Goal: Transaction & Acquisition: Book appointment/travel/reservation

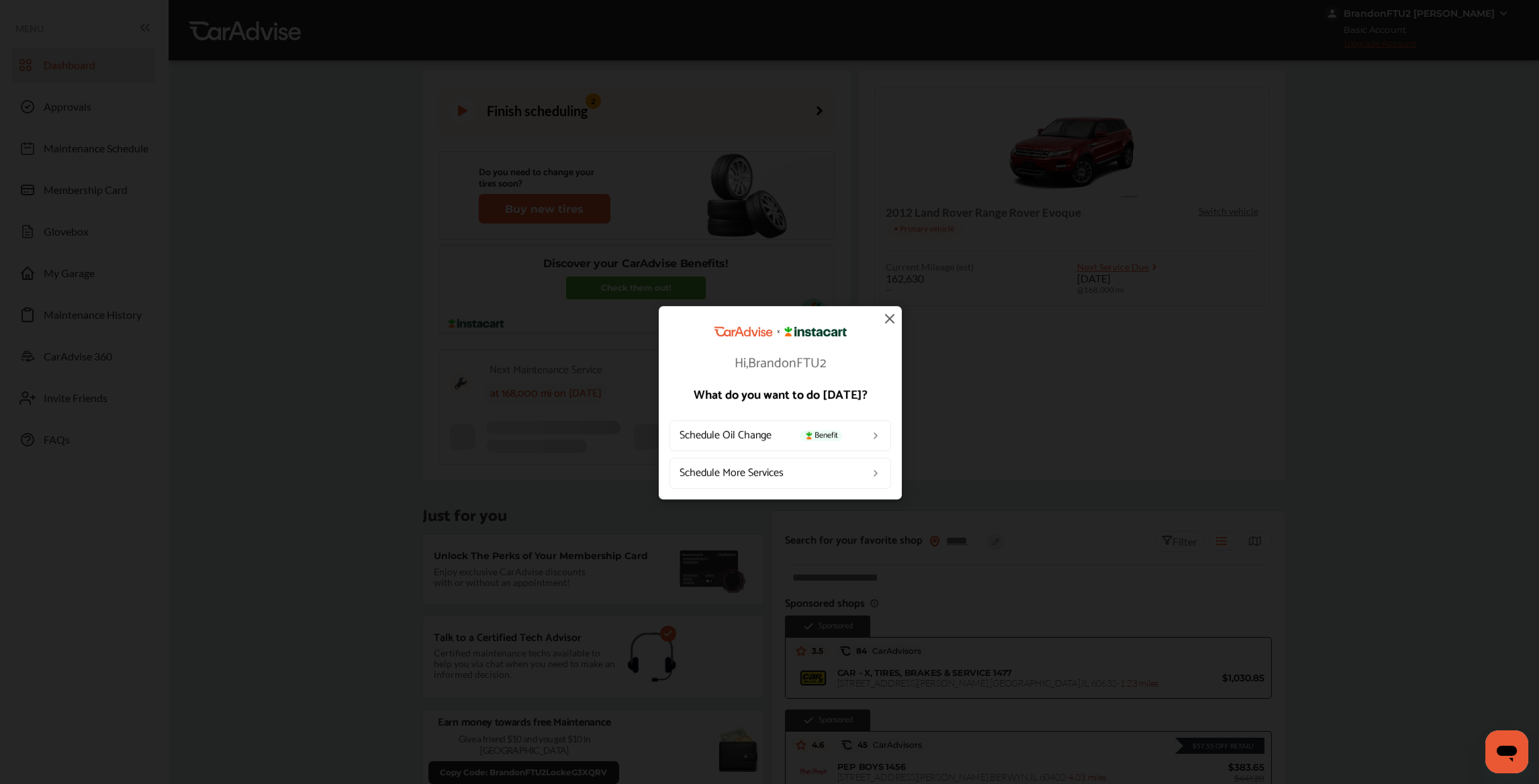
click at [890, 320] on img at bounding box center [890, 317] width 16 height 16
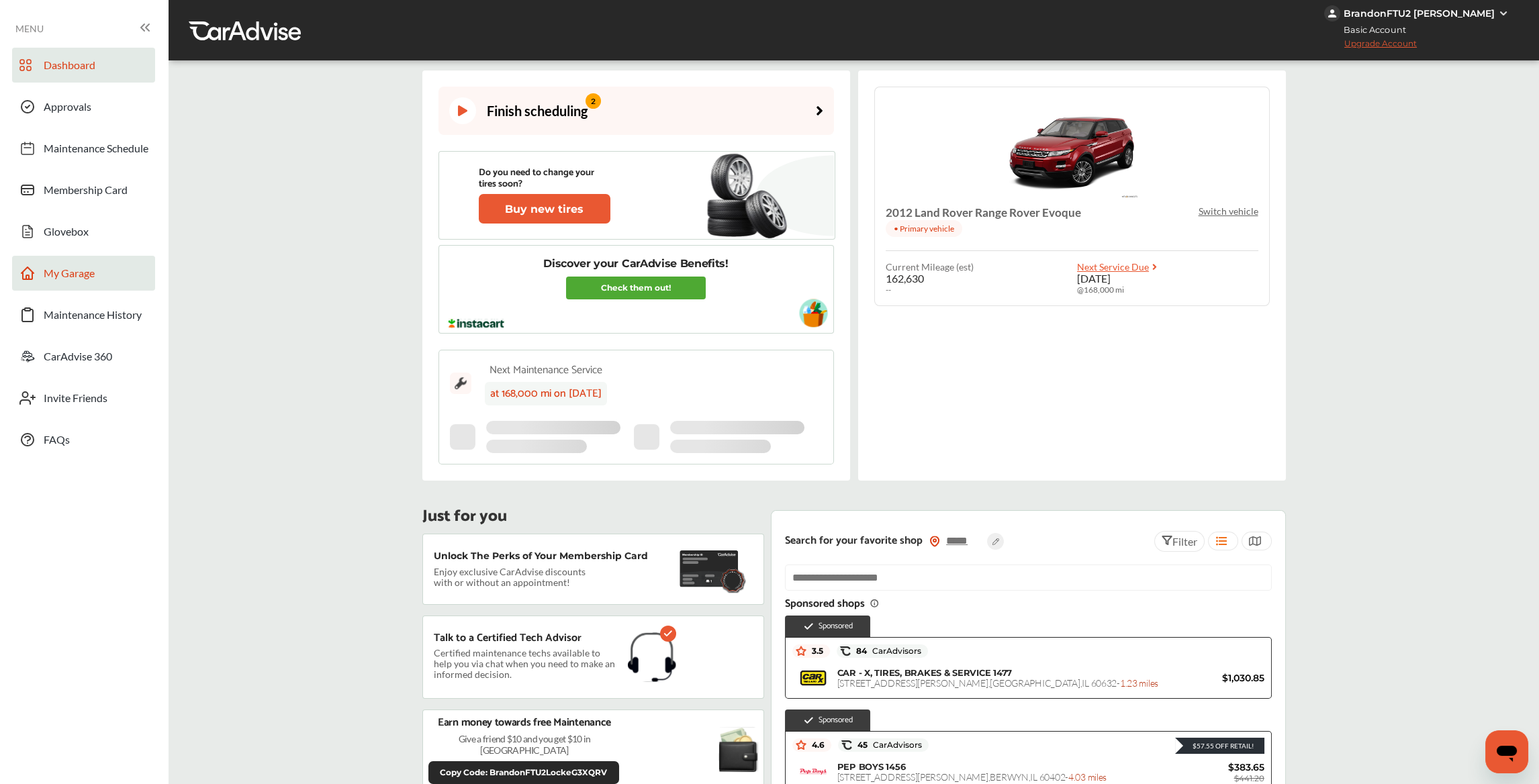
click at [97, 283] on link "My Garage" at bounding box center [83, 273] width 143 height 35
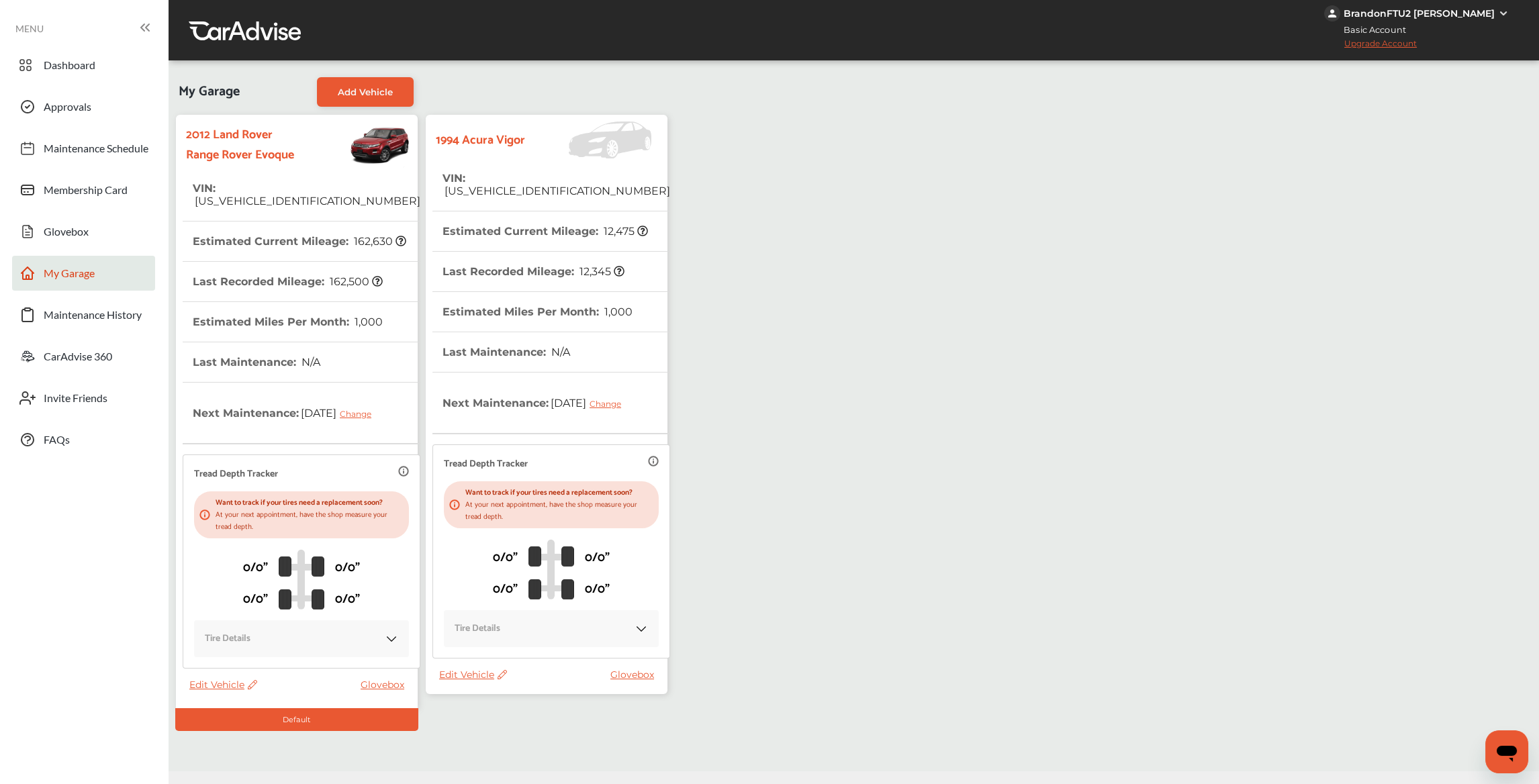
click at [505, 678] on icon at bounding box center [500, 674] width 13 height 9
click at [530, 689] on div "Edit" at bounding box center [565, 692] width 121 height 20
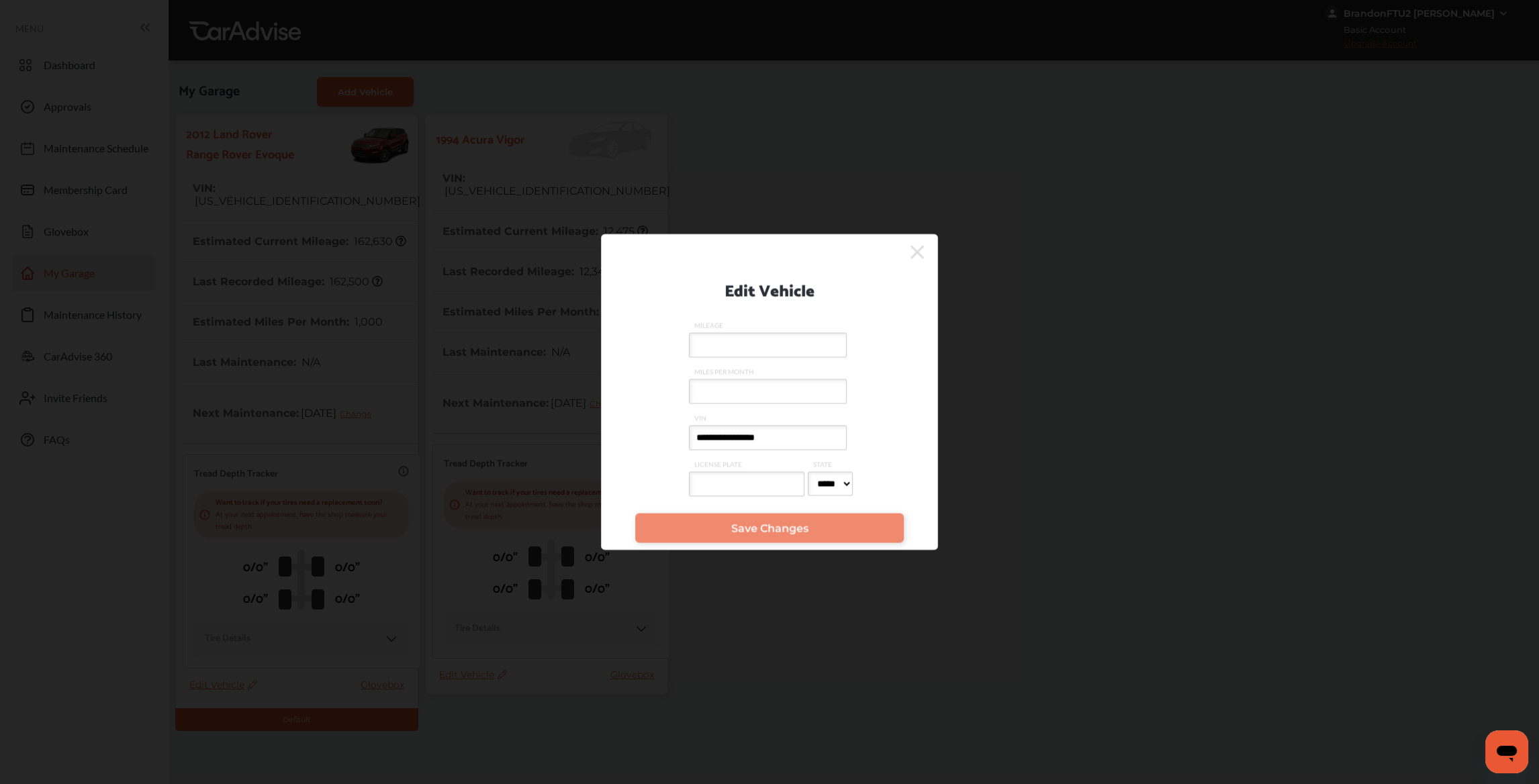
drag, startPoint x: 803, startPoint y: 441, endPoint x: 512, endPoint y: 425, distance: 291.4
click at [577, 426] on div "**********" at bounding box center [769, 392] width 1539 height 784
click at [725, 536] on link "Save Changes" at bounding box center [769, 528] width 268 height 30
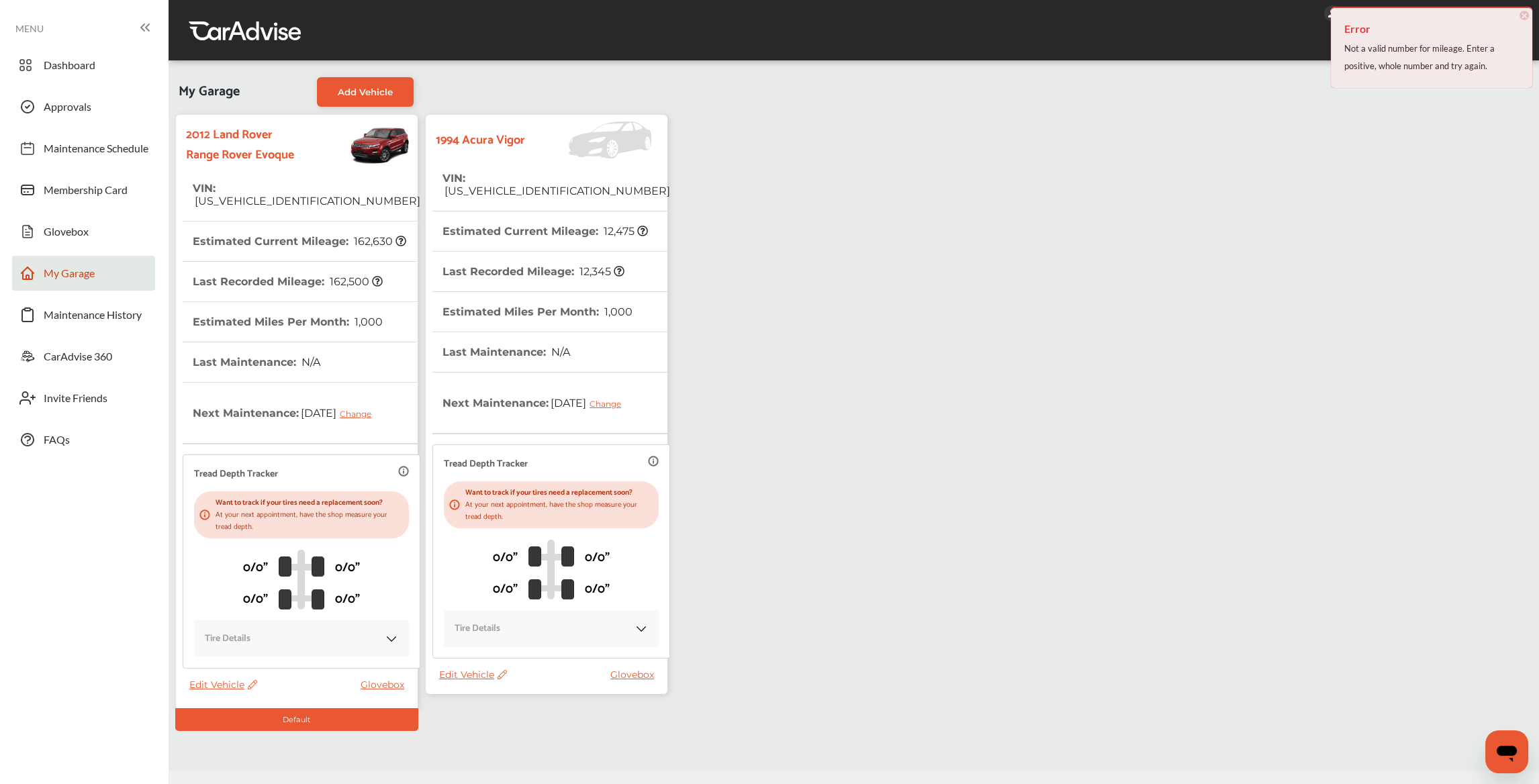
click at [502, 673] on icon at bounding box center [500, 674] width 13 height 9
click at [514, 682] on div "Edit" at bounding box center [562, 686] width 121 height 20
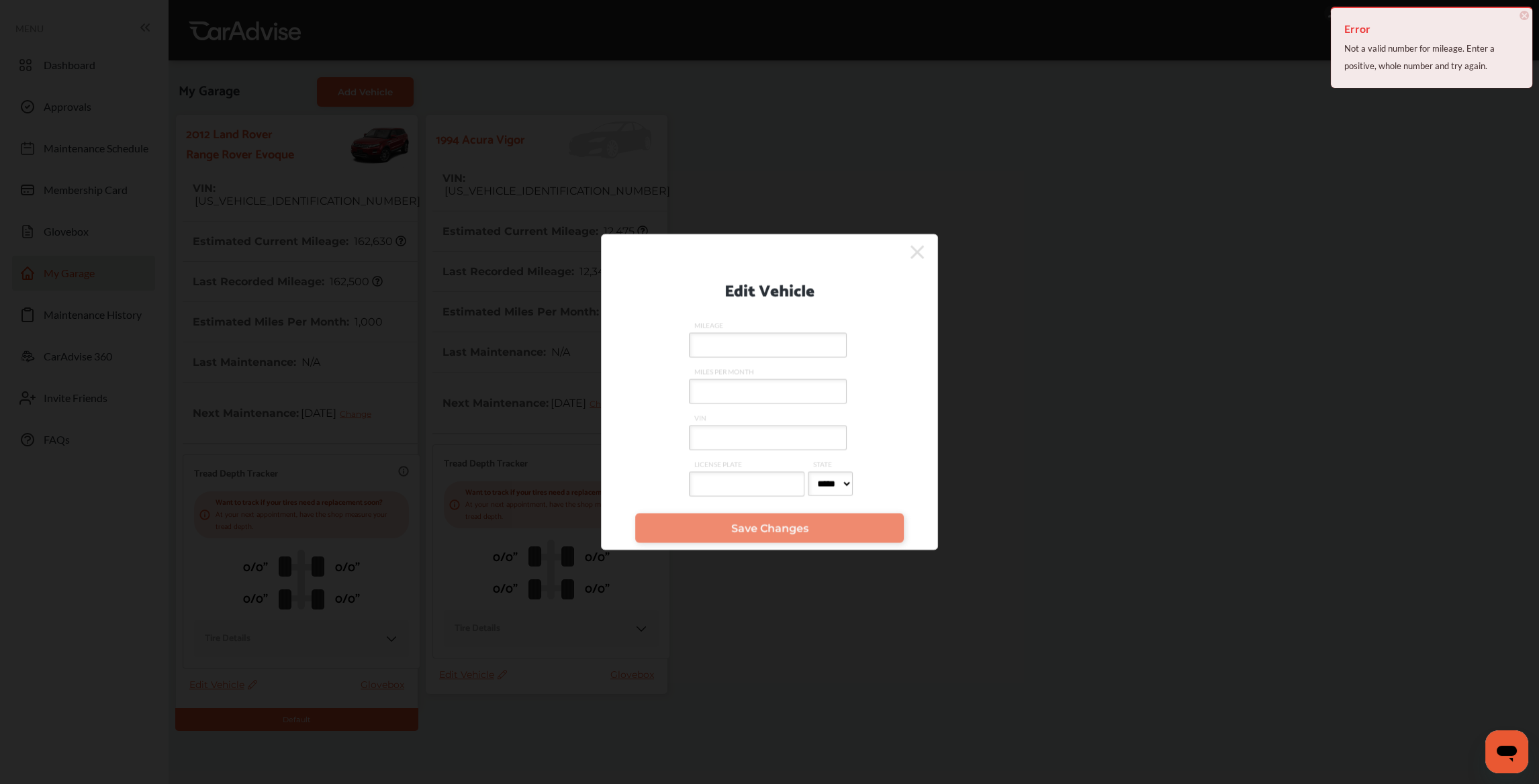
click at [730, 339] on input "MILEAGE" at bounding box center [768, 345] width 158 height 25
type input "*****"
click at [717, 395] on input "MILES PER MONTH" at bounding box center [768, 392] width 158 height 25
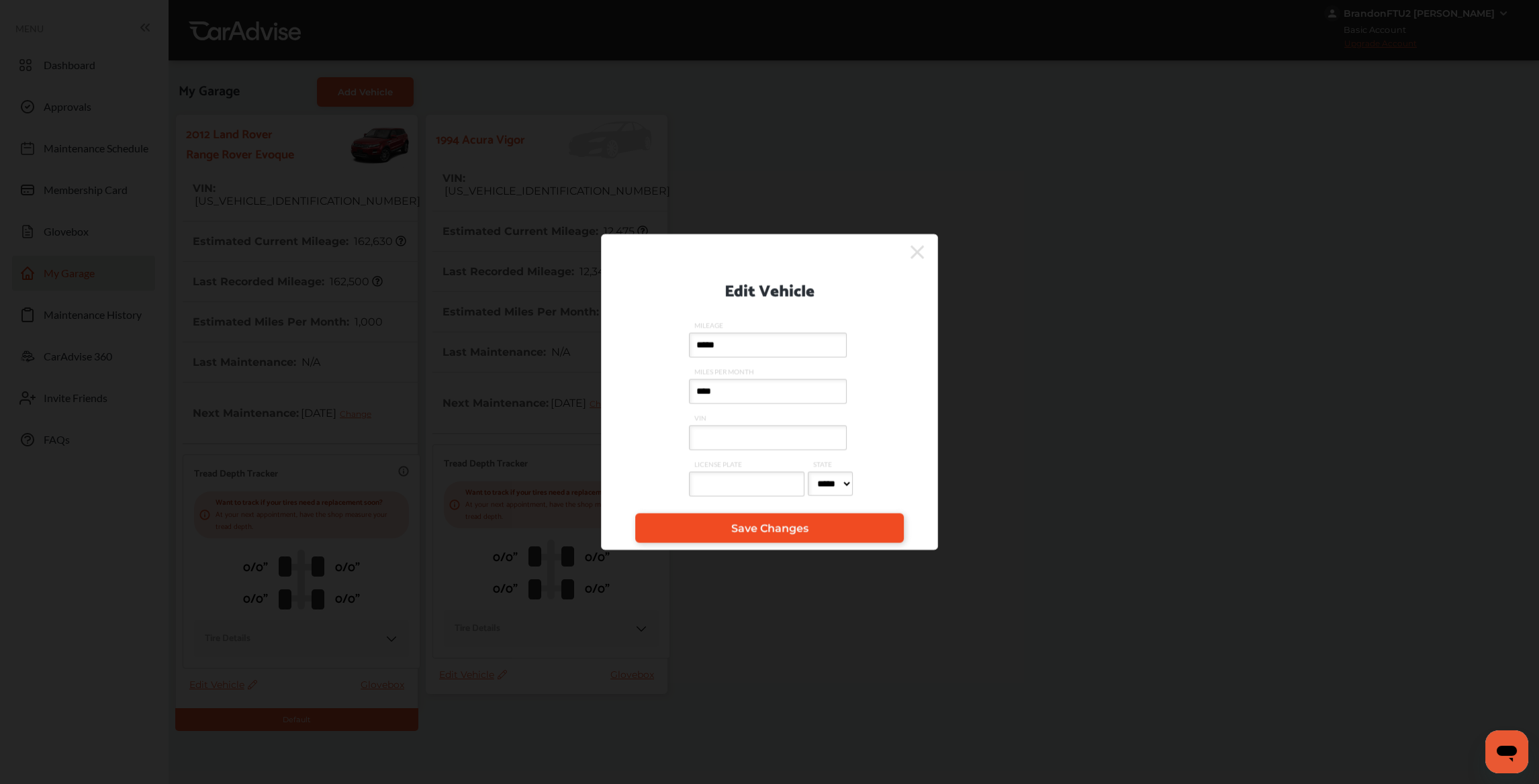
type input "****"
click at [728, 531] on link "Save Changes" at bounding box center [769, 528] width 268 height 30
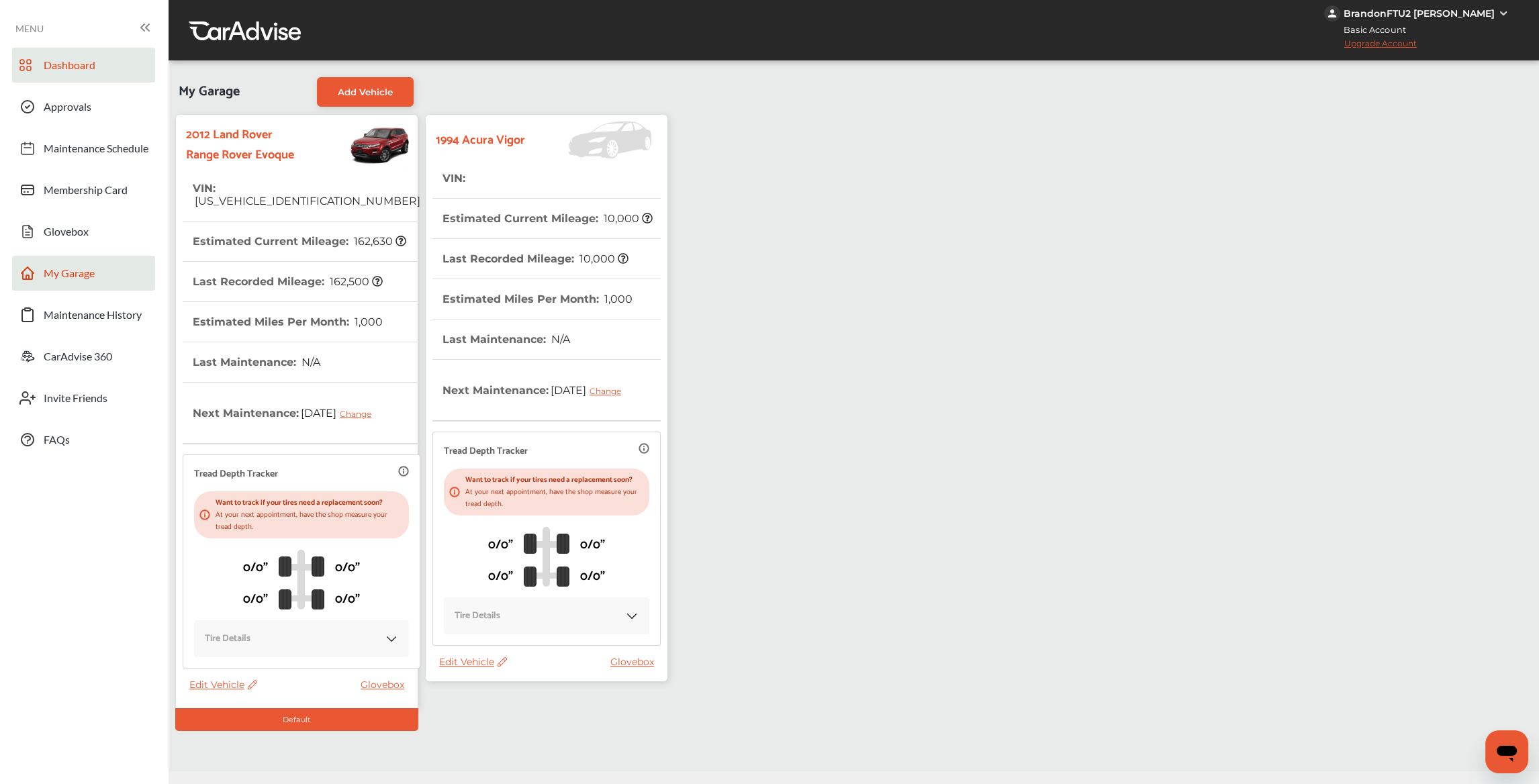
click at [86, 67] on span "Dashboard" at bounding box center [70, 67] width 52 height 17
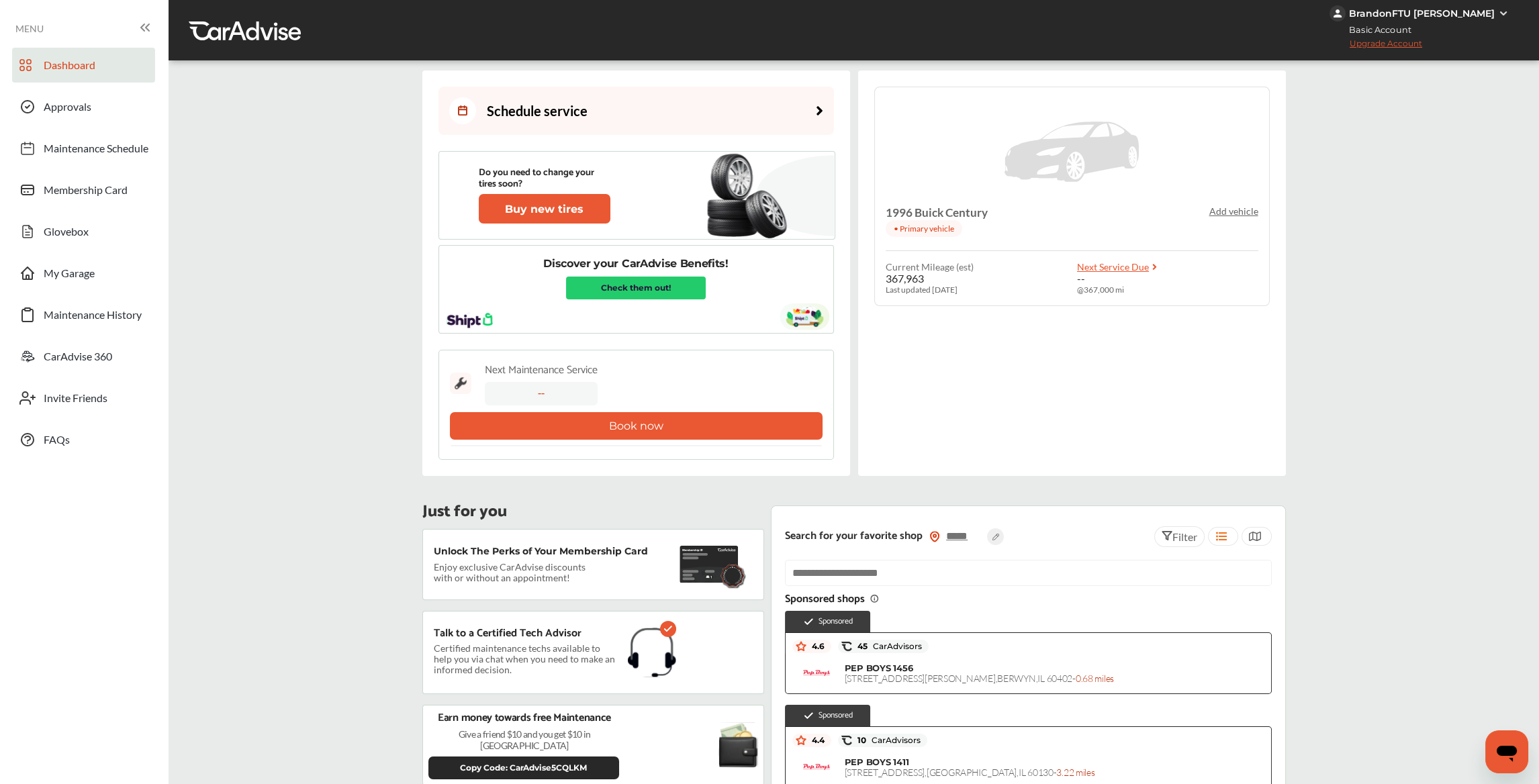
click at [571, 111] on div "Schedule service" at bounding box center [518, 110] width 139 height 27
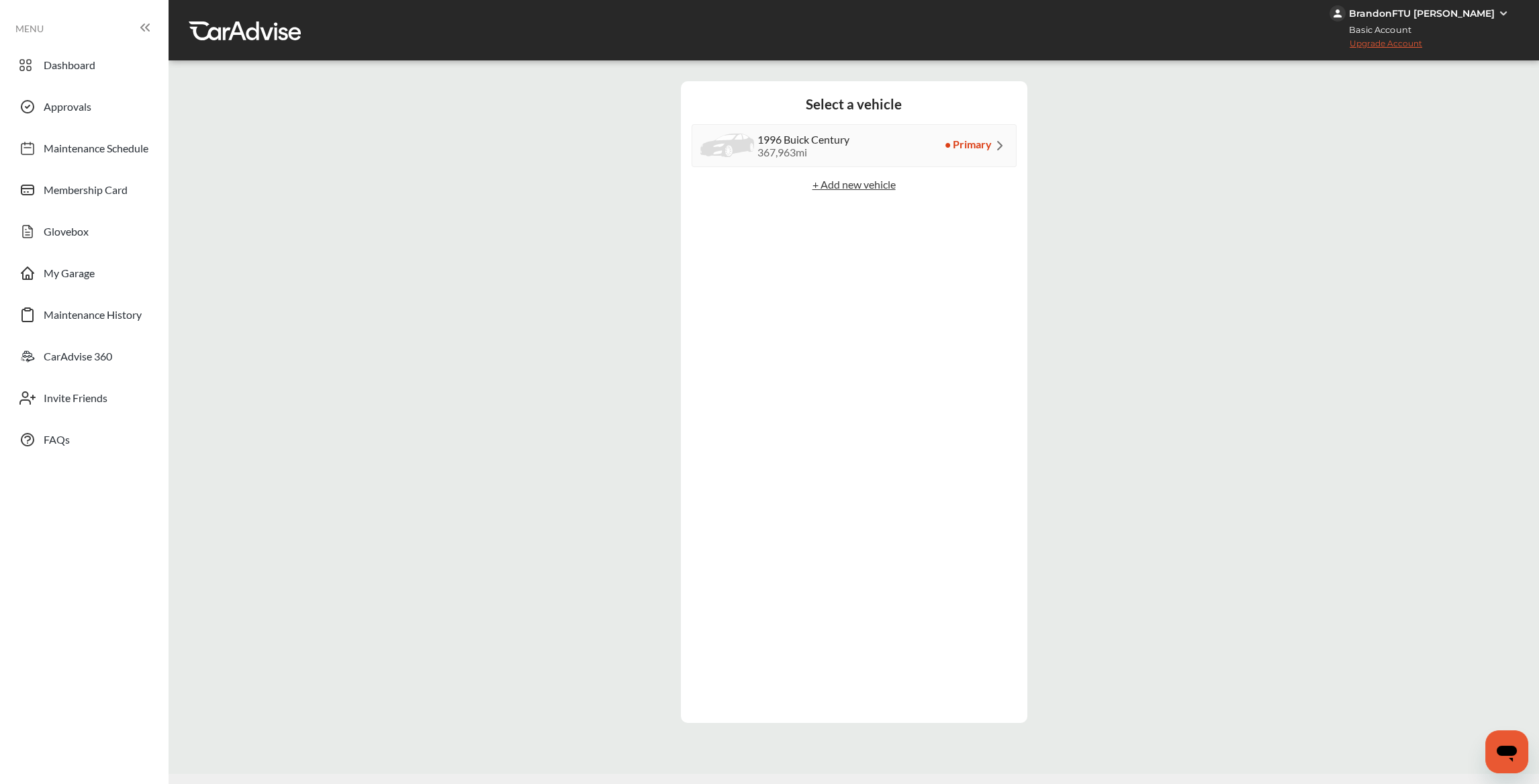
click at [780, 143] on div "1996 Buick Century" at bounding box center [803, 139] width 92 height 13
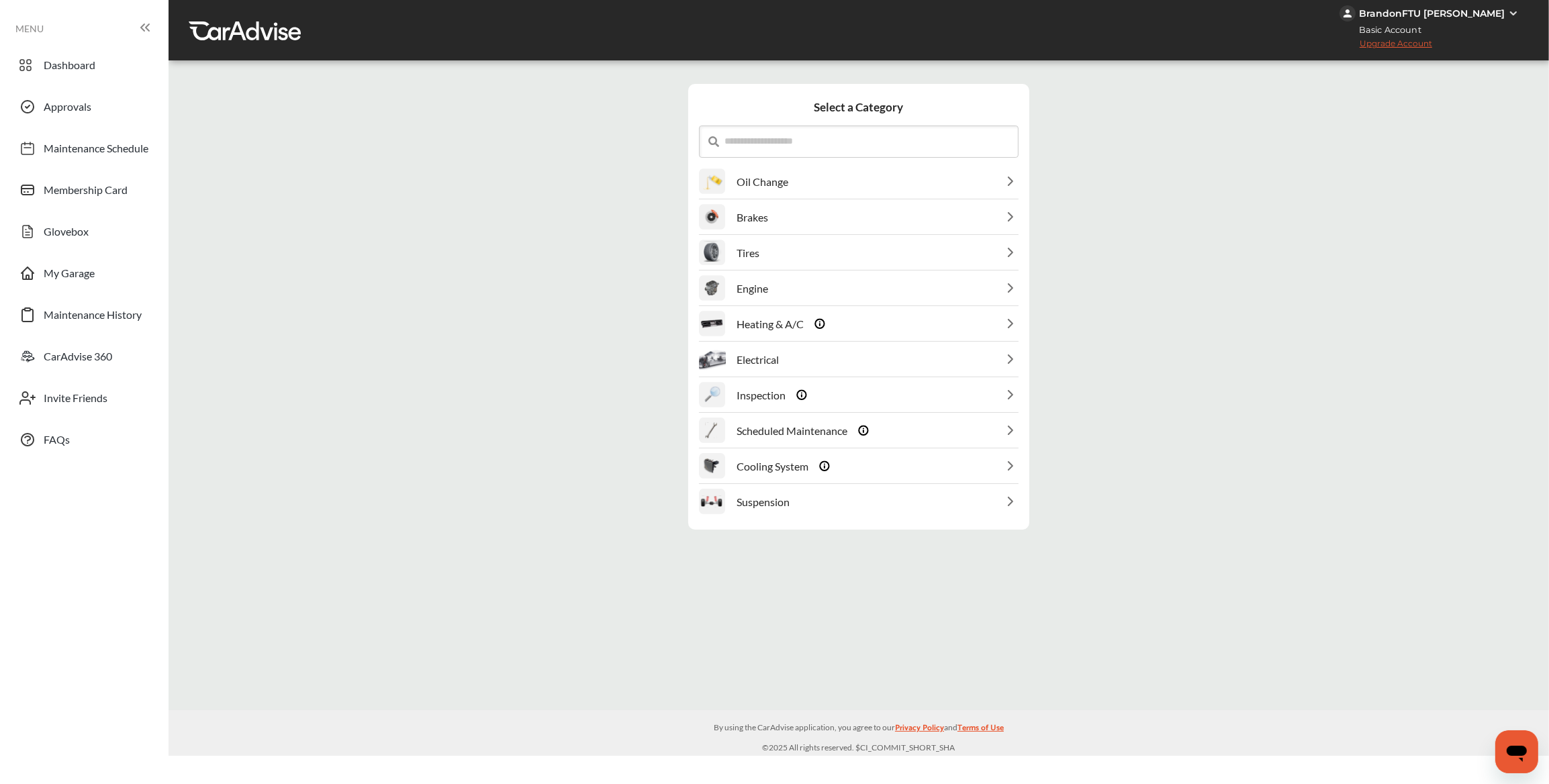
click at [788, 186] on p "Oil Change" at bounding box center [762, 181] width 52 height 13
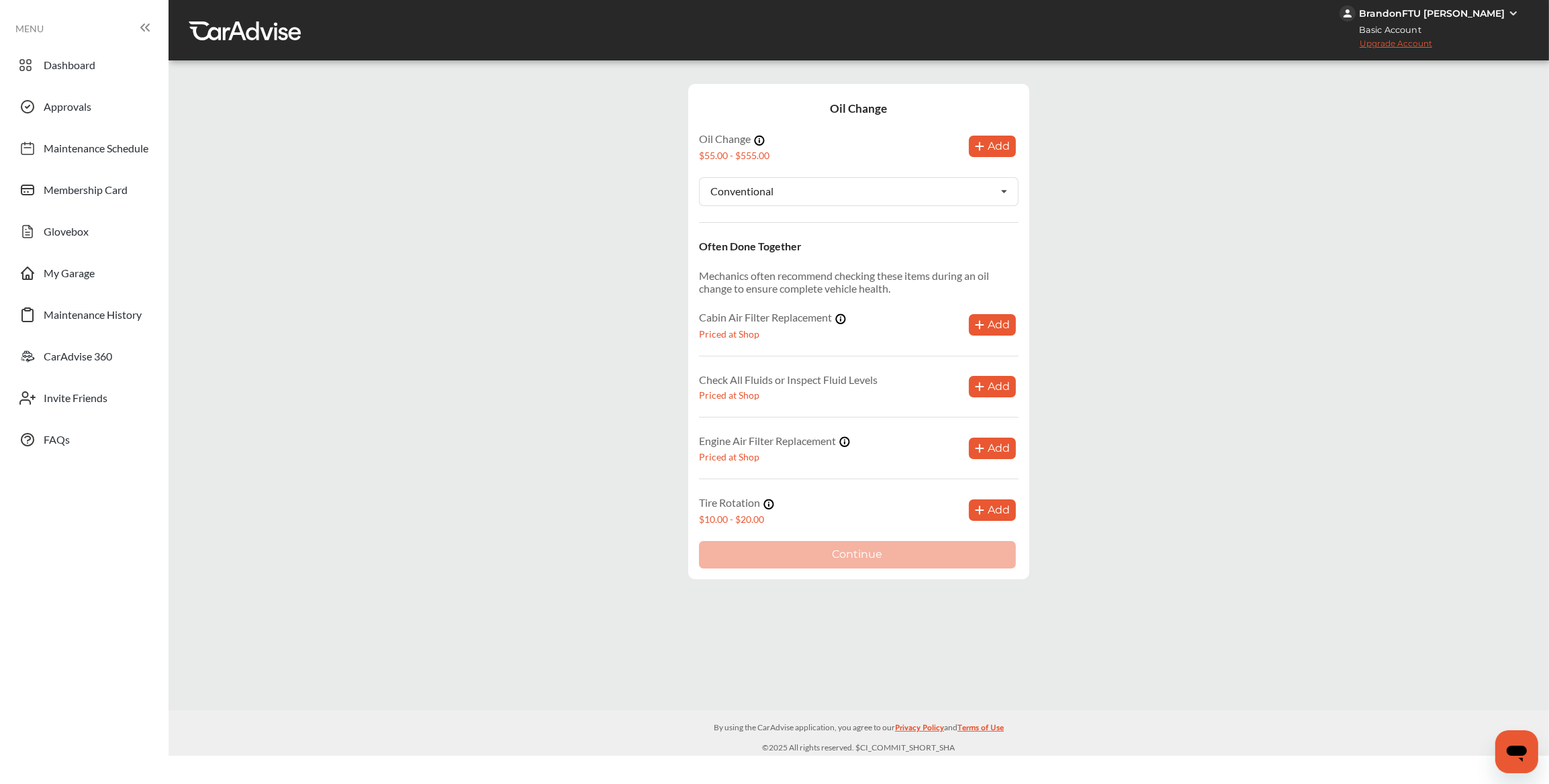
click at [984, 145] on icon at bounding box center [980, 146] width 9 height 11
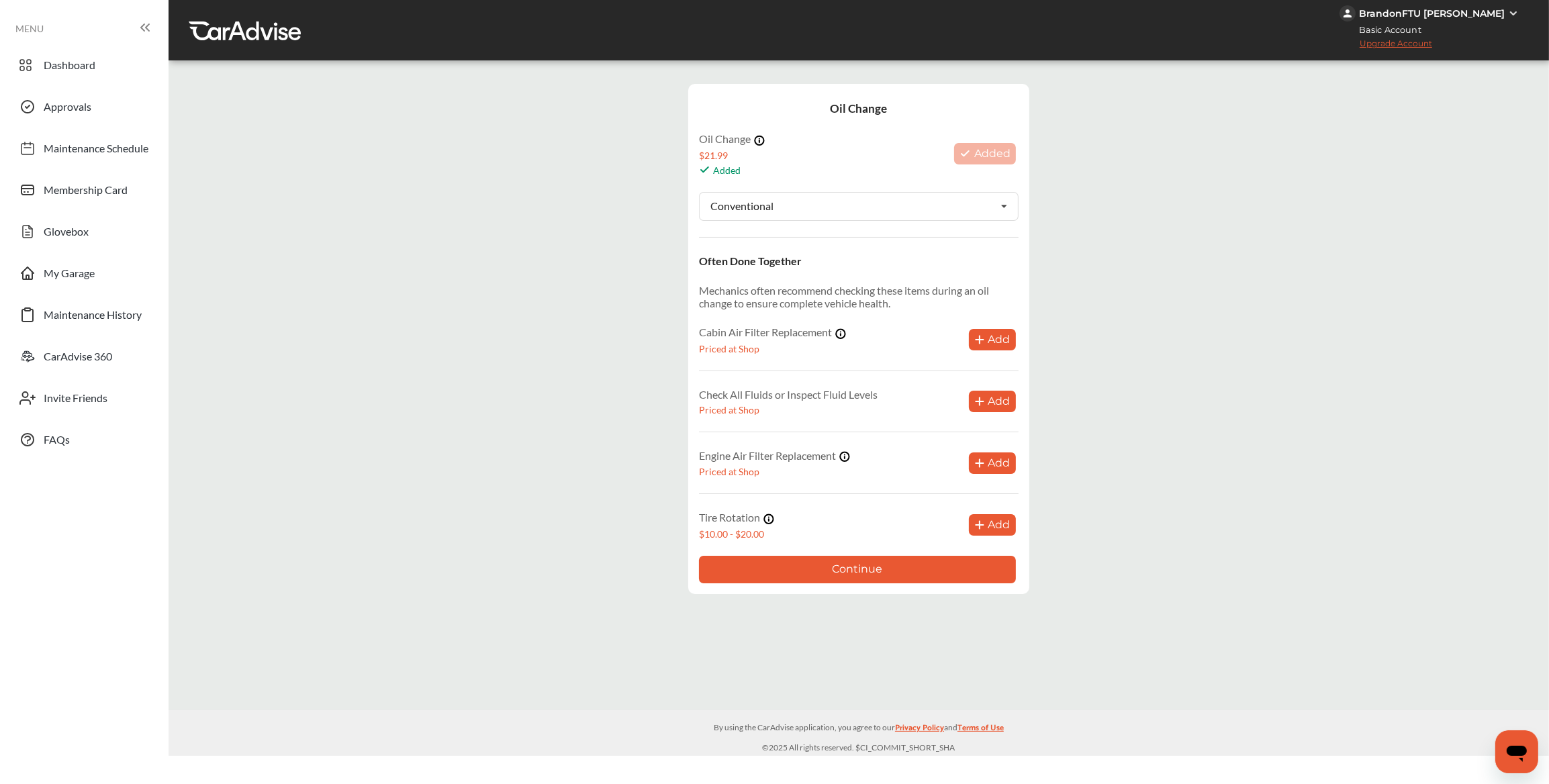
click at [997, 325] on div "Often Done Together Mechanics often recommend checking these items during an oi…" at bounding box center [859, 397] width 320 height 286
click at [995, 334] on button "Add" at bounding box center [993, 339] width 47 height 21
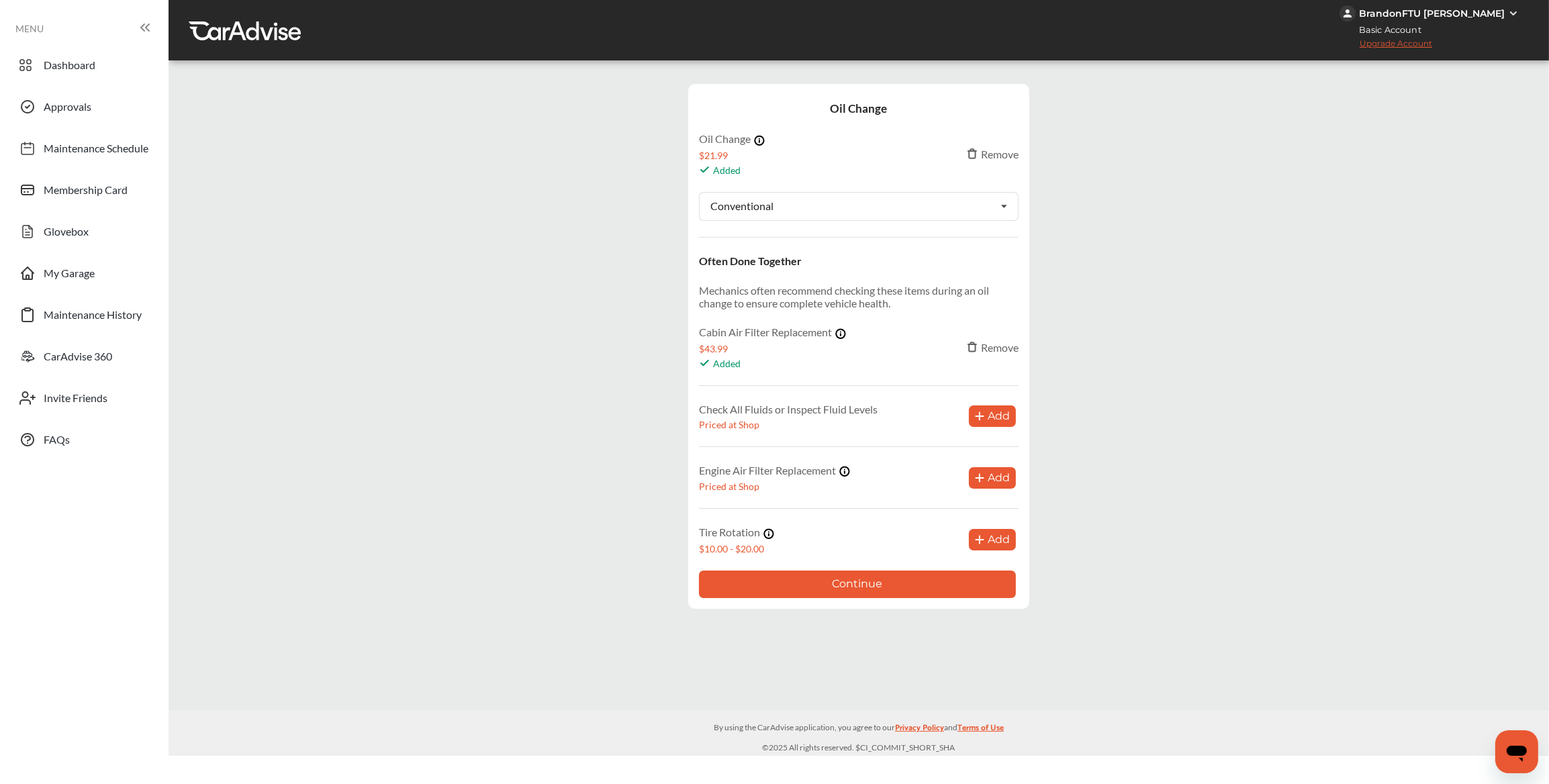
click at [862, 578] on button "Continue" at bounding box center [857, 584] width 317 height 27
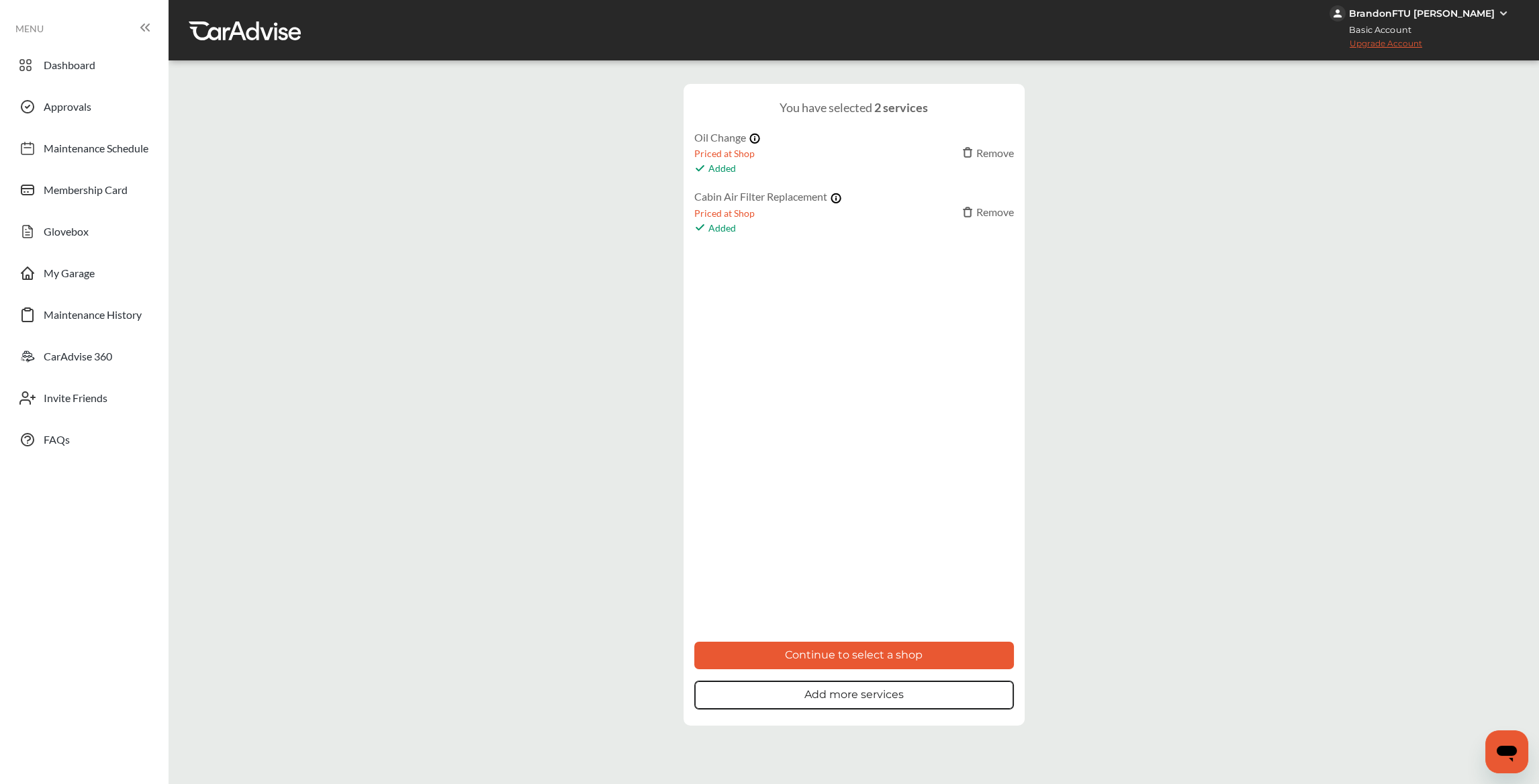
click at [864, 645] on button "Continue to select a shop" at bounding box center [854, 655] width 320 height 27
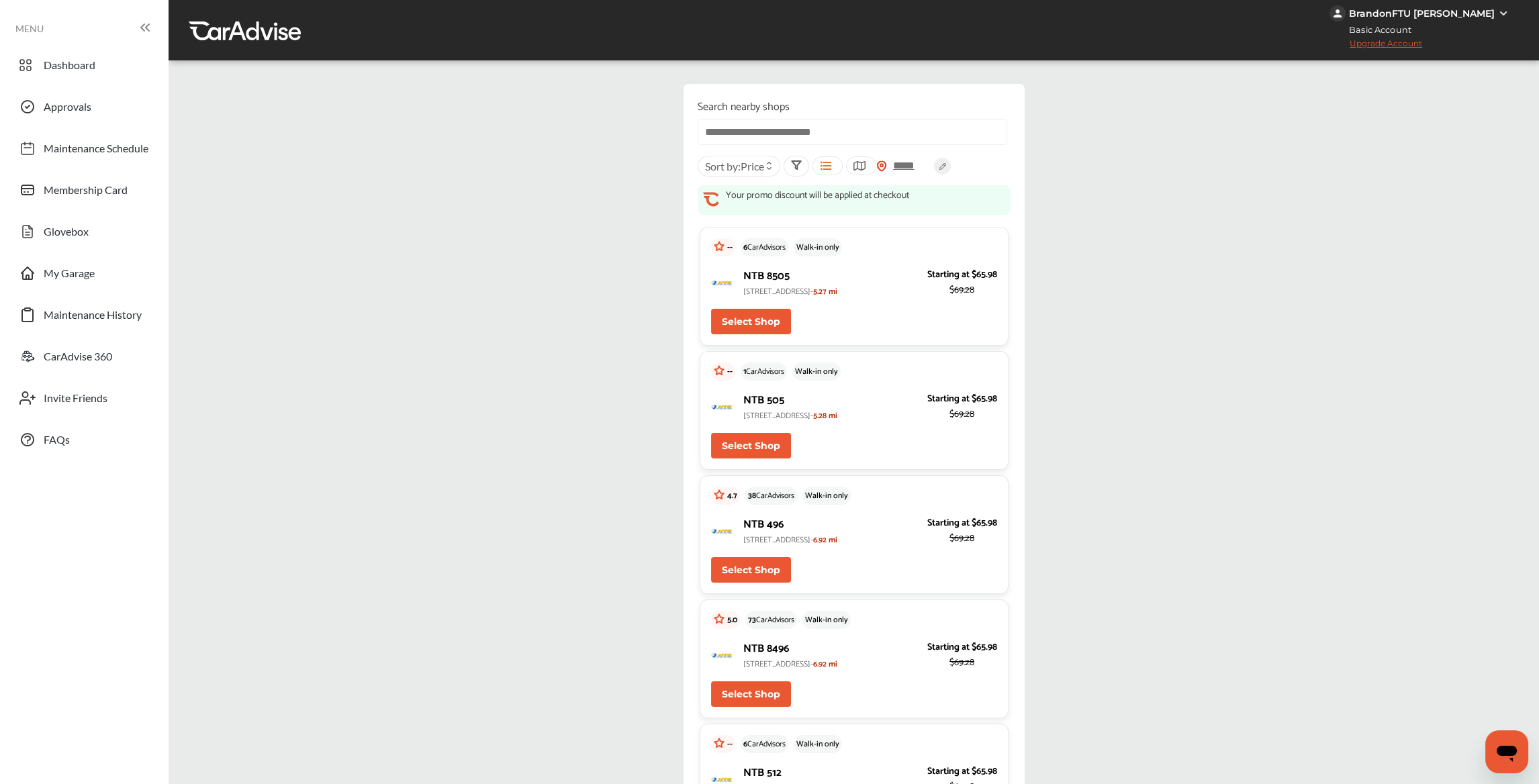
click at [745, 330] on button "Select Shop" at bounding box center [750, 322] width 80 height 26
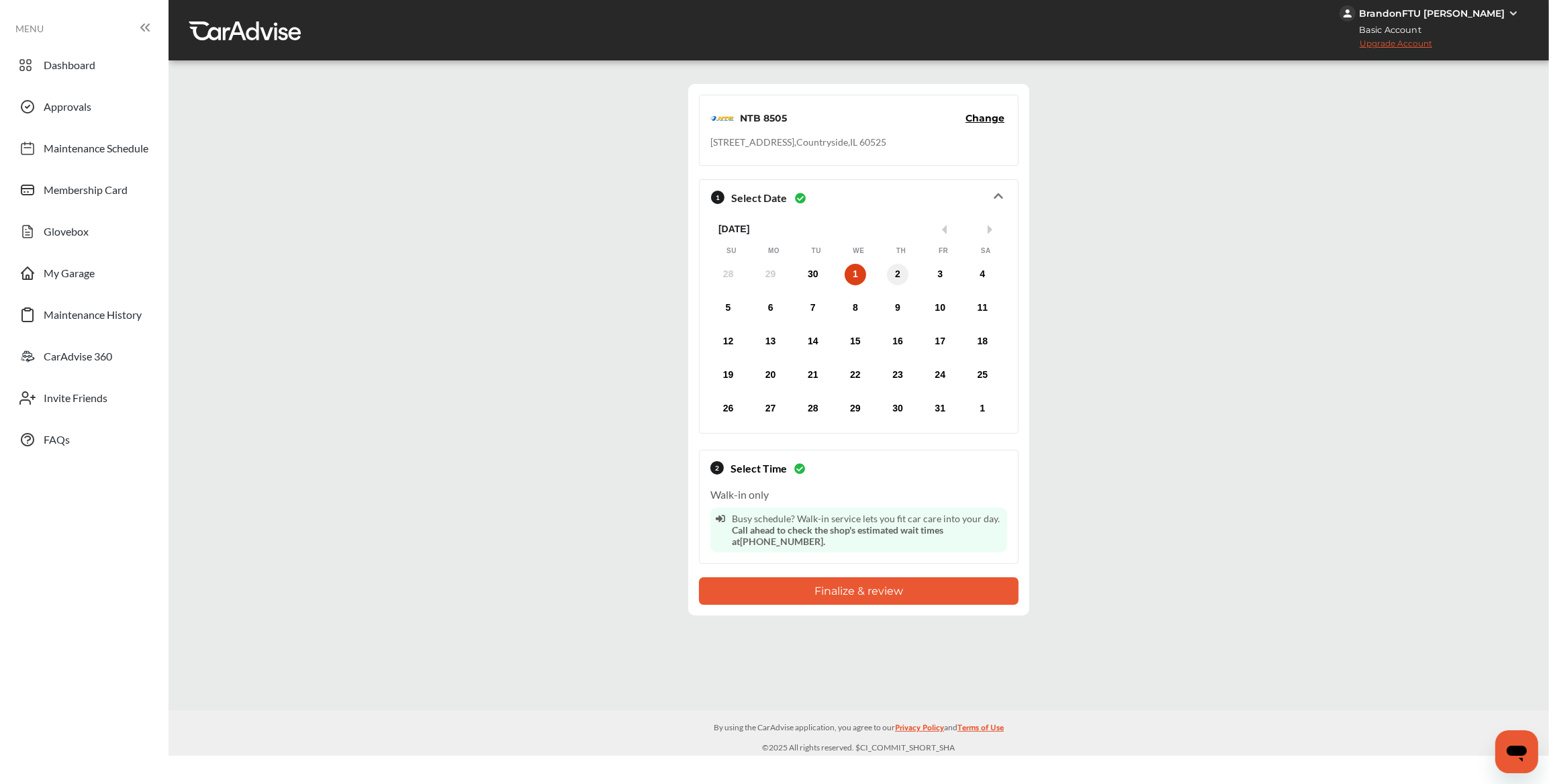
click at [896, 276] on div "2" at bounding box center [898, 274] width 21 height 21
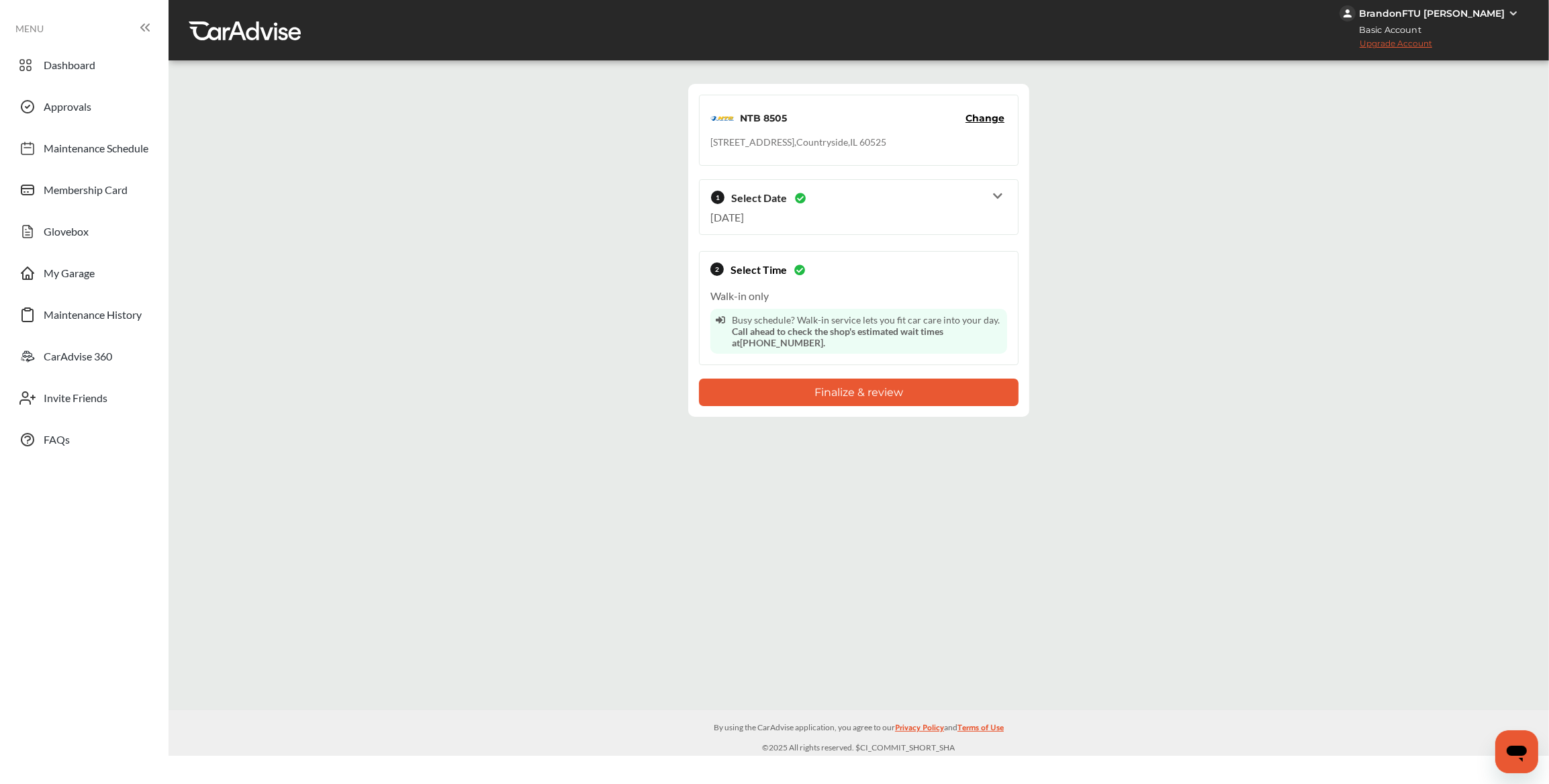
click at [999, 115] on span "Change" at bounding box center [984, 118] width 39 height 14
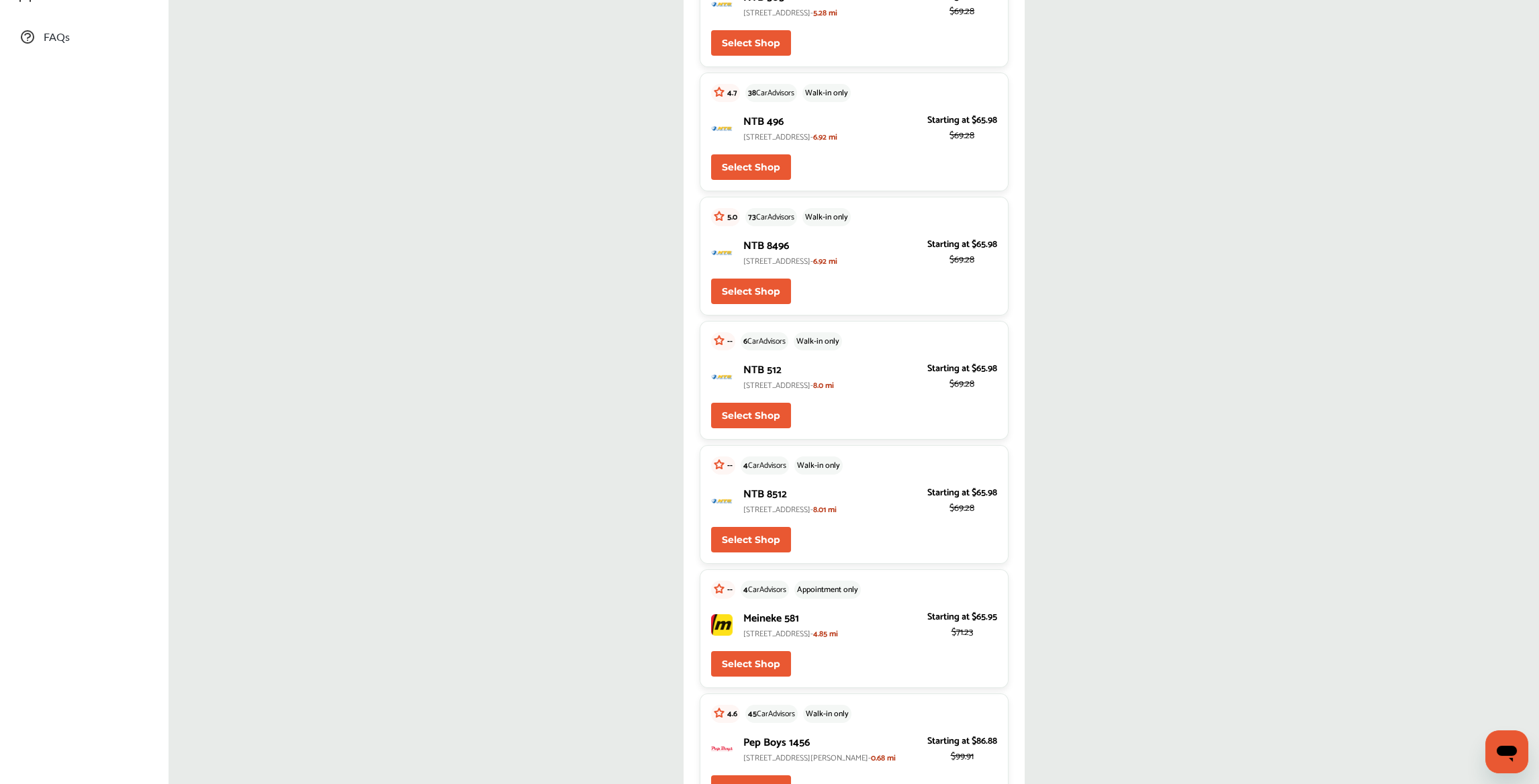
scroll to position [470, 0]
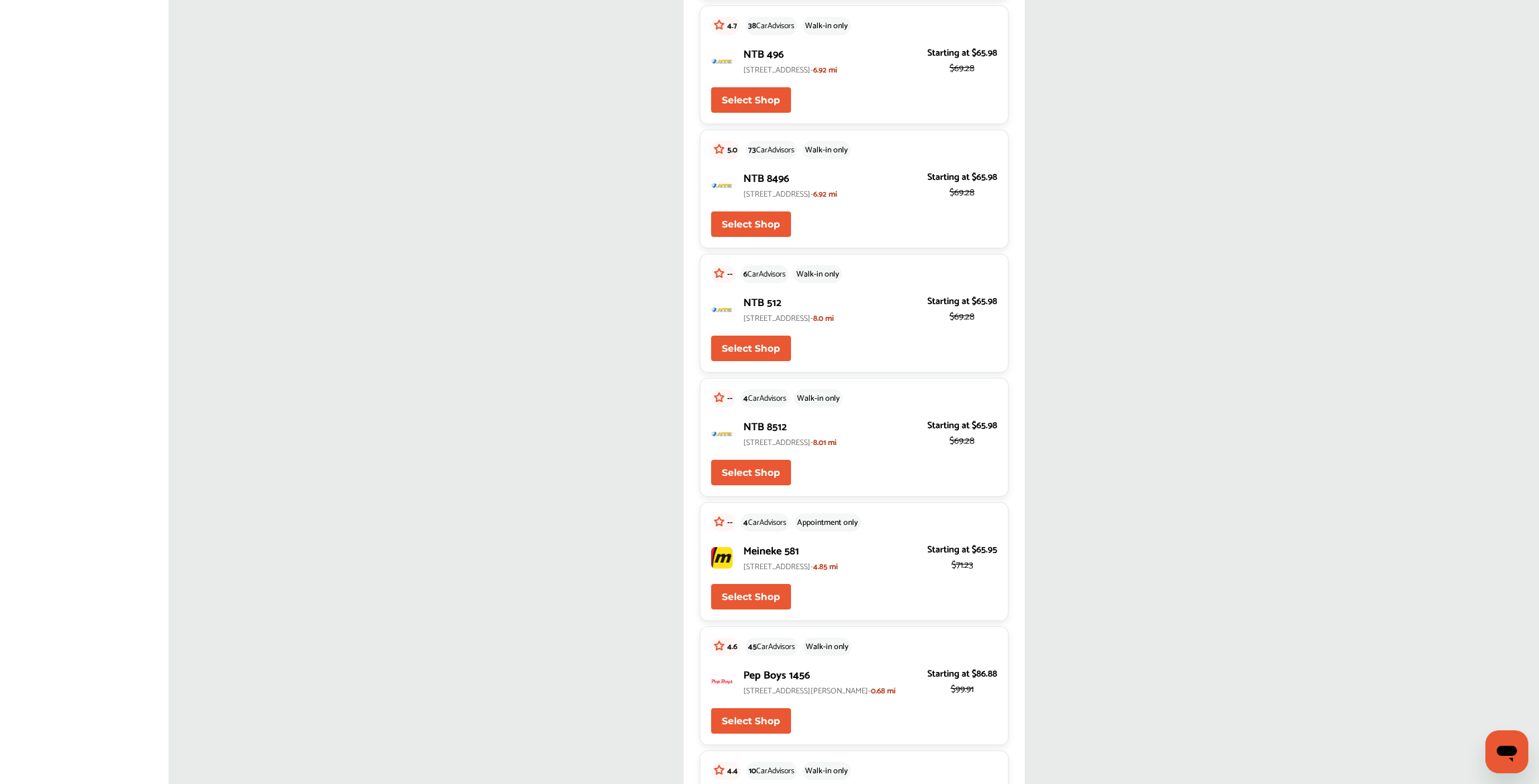
click at [743, 610] on button "Select Shop" at bounding box center [750, 597] width 80 height 26
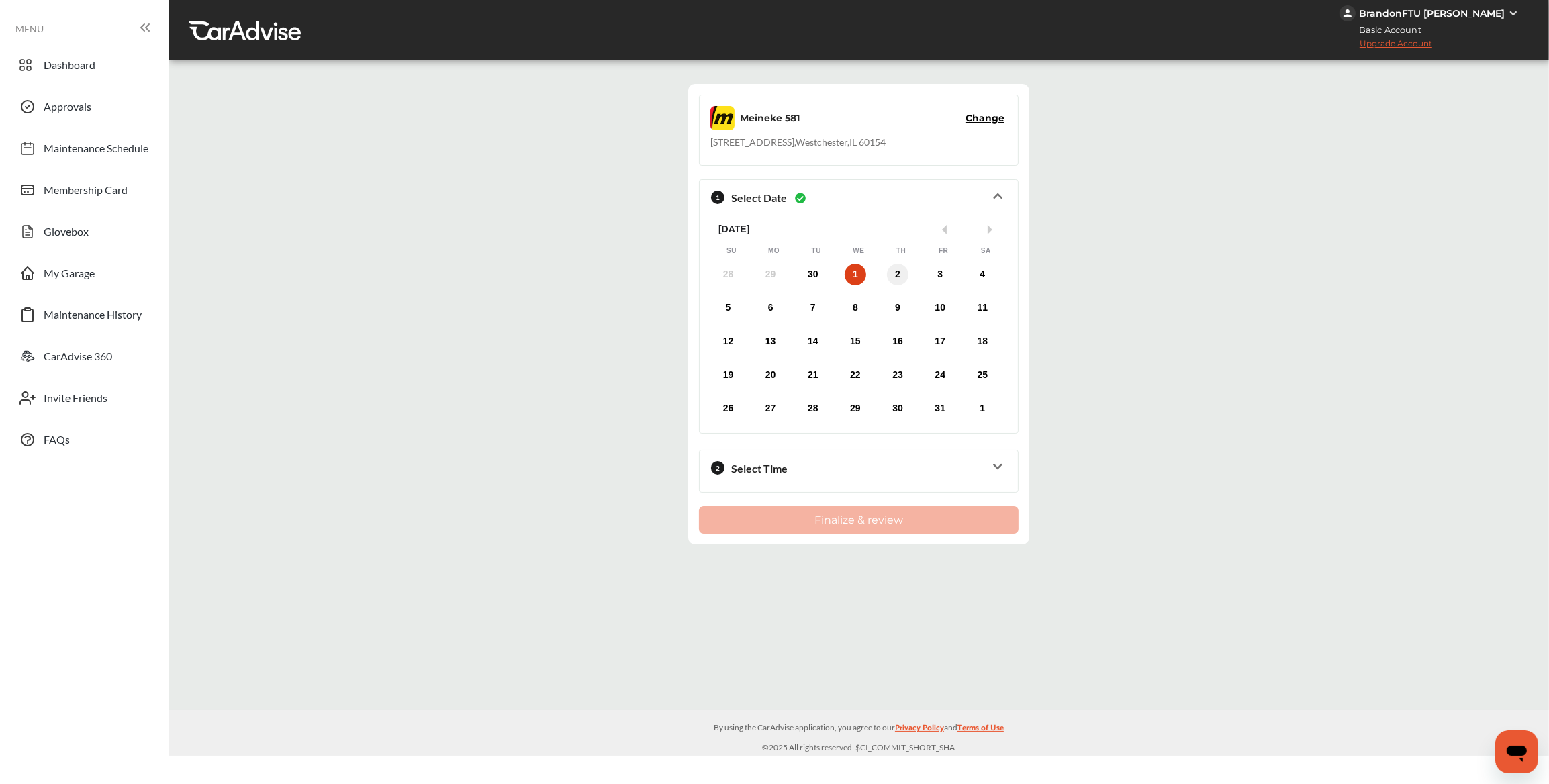
click at [893, 279] on div "2" at bounding box center [898, 274] width 21 height 21
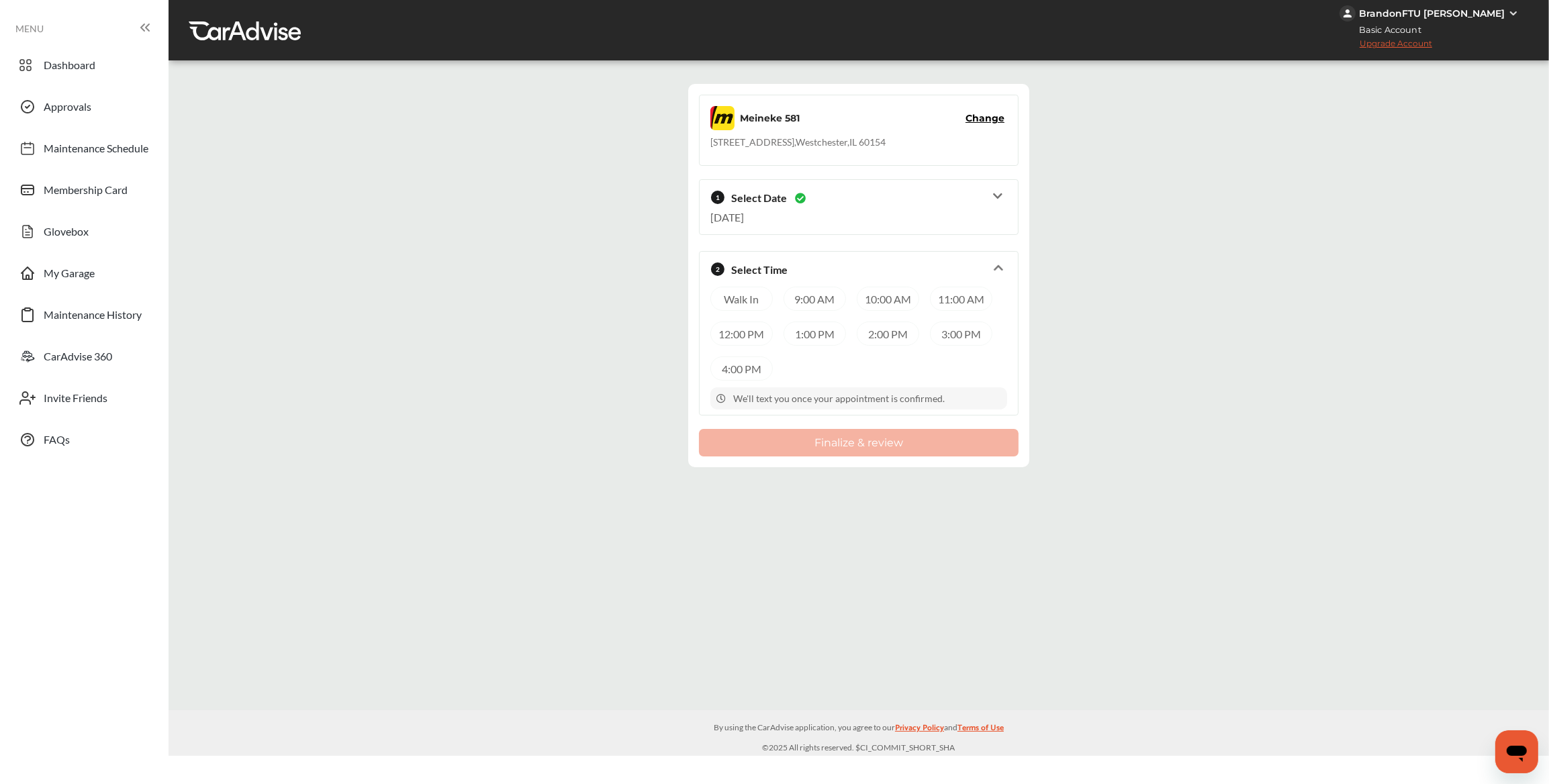
click at [828, 300] on div "9:00 AM" at bounding box center [815, 298] width 62 height 24
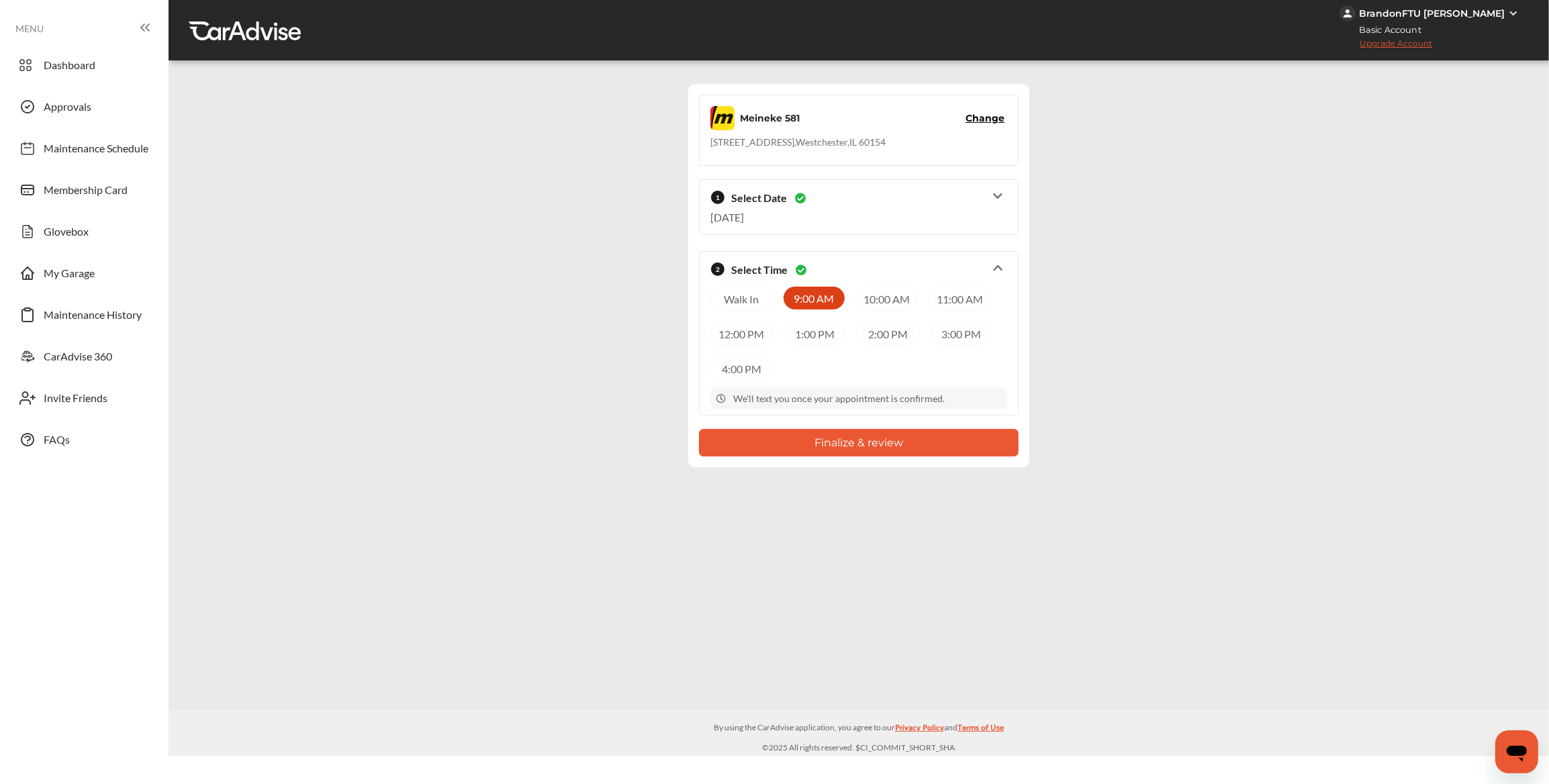
click at [845, 440] on button "Finalize & review" at bounding box center [859, 442] width 320 height 27
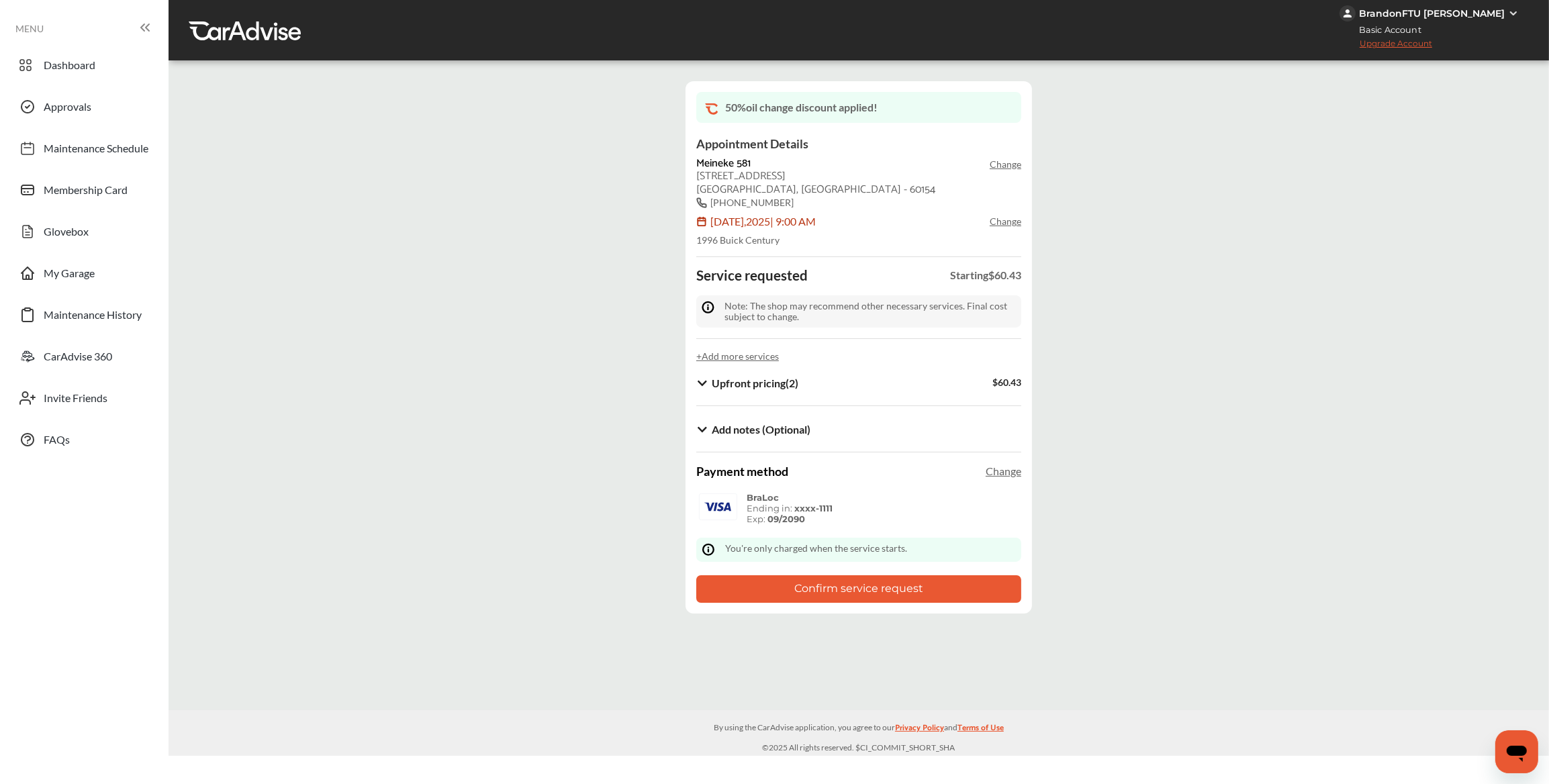
click at [842, 589] on button "Confirm service request" at bounding box center [859, 589] width 325 height 27
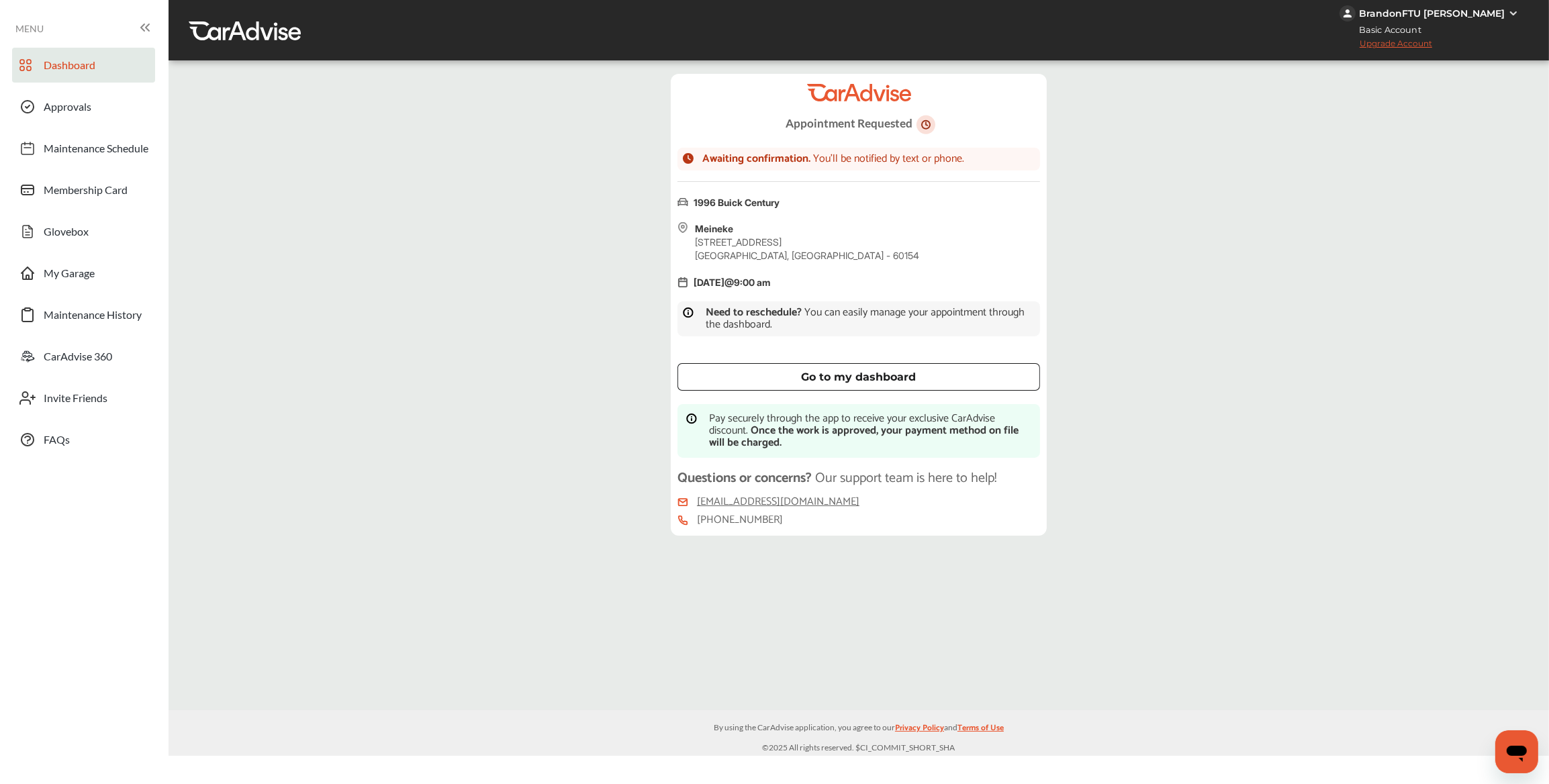
click at [115, 59] on link "Dashboard" at bounding box center [83, 65] width 143 height 35
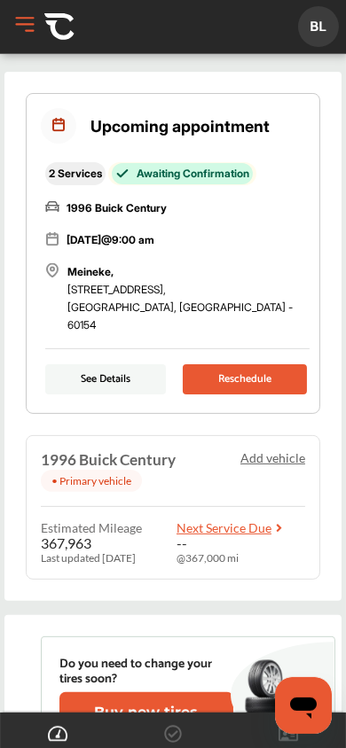
click at [97, 365] on button "See Details" at bounding box center [105, 379] width 121 height 30
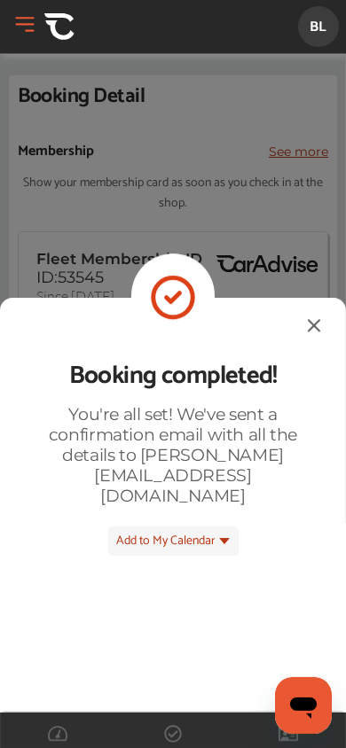
click at [319, 330] on img at bounding box center [313, 325] width 21 height 22
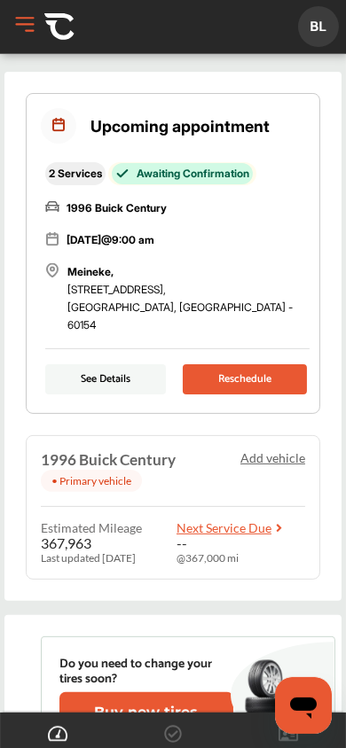
click at [230, 365] on button "Reschedule" at bounding box center [245, 379] width 124 height 30
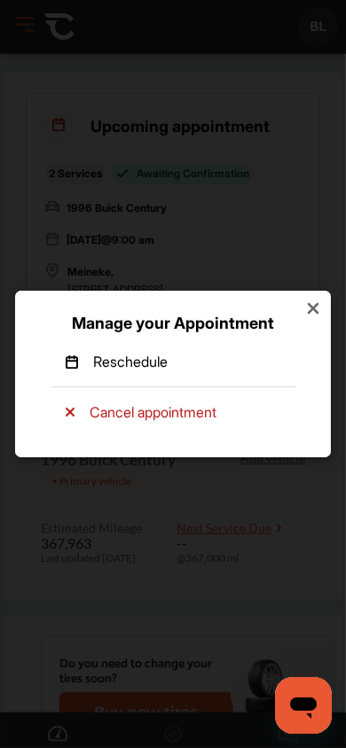
click at [120, 362] on p "Reschedule" at bounding box center [130, 361] width 74 height 19
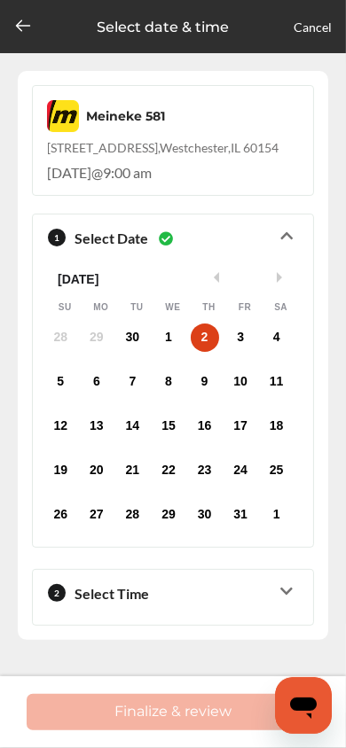
click at [21, 28] on icon at bounding box center [23, 26] width 18 height 18
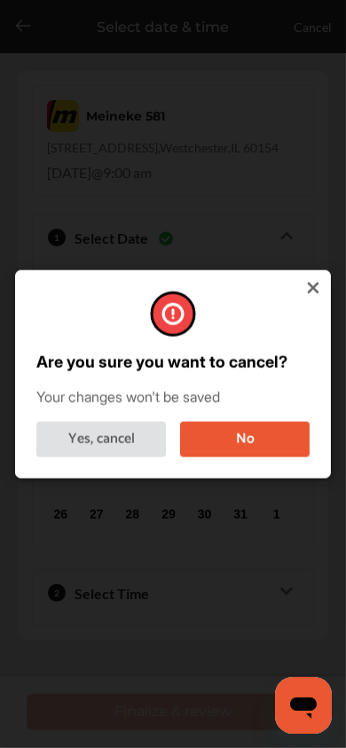
click at [274, 441] on button "No" at bounding box center [244, 438] width 129 height 35
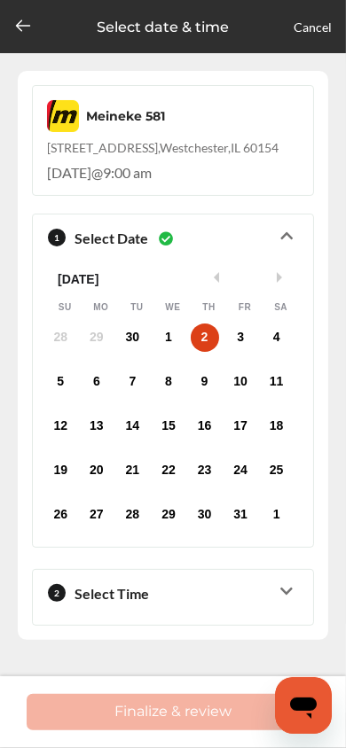
click at [19, 27] on icon at bounding box center [23, 26] width 18 height 18
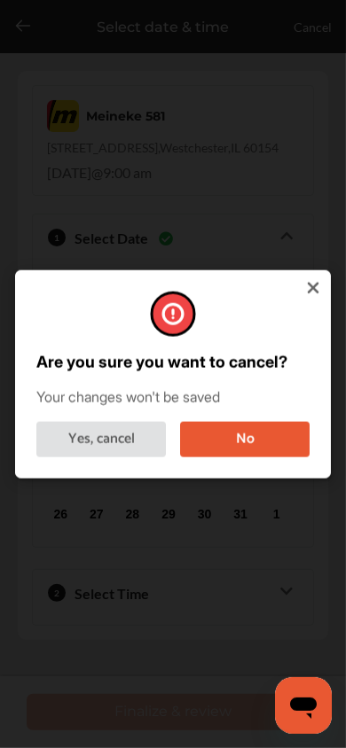
click at [241, 436] on button "No" at bounding box center [244, 438] width 129 height 35
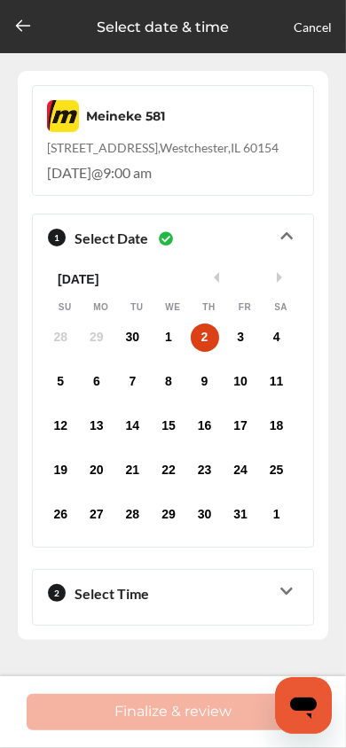
click at [309, 48] on div "Select date & time Cancel" at bounding box center [173, 26] width 346 height 53
click at [307, 28] on link "Cancel" at bounding box center [312, 26] width 38 height 15
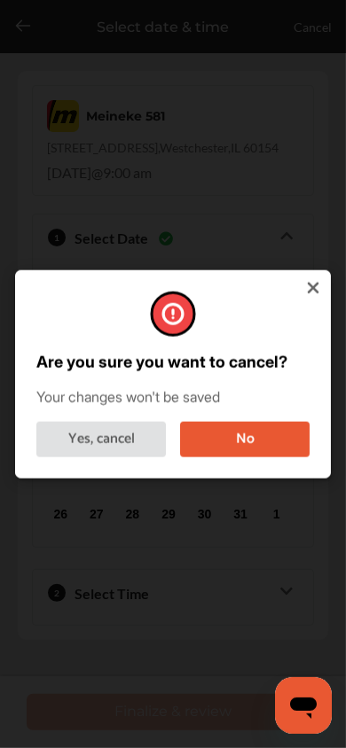
click at [236, 445] on button "No" at bounding box center [244, 438] width 129 height 35
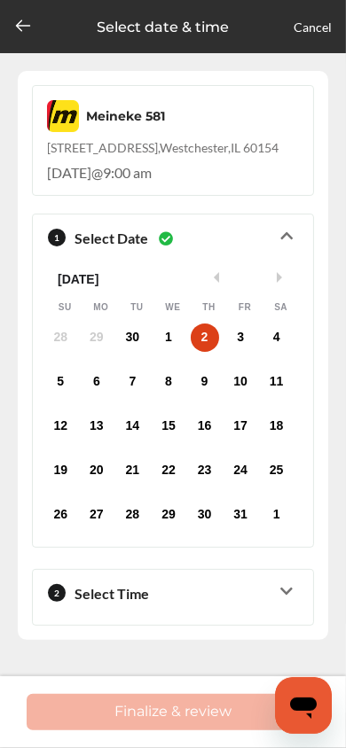
click at [204, 337] on div "2" at bounding box center [205, 337] width 28 height 28
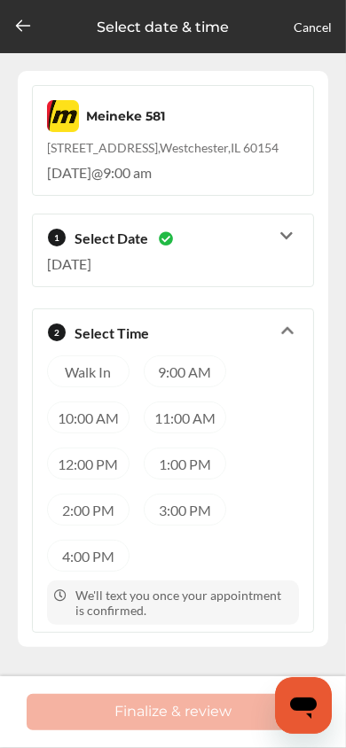
click at [181, 373] on div "9:00 AM" at bounding box center [185, 371] width 82 height 32
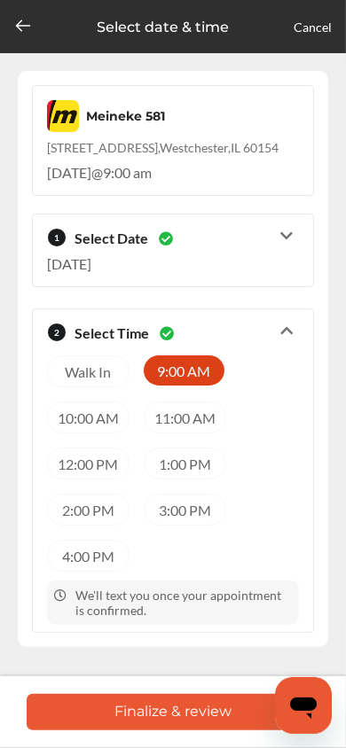
click at [201, 715] on button "Finalize & review" at bounding box center [173, 712] width 292 height 36
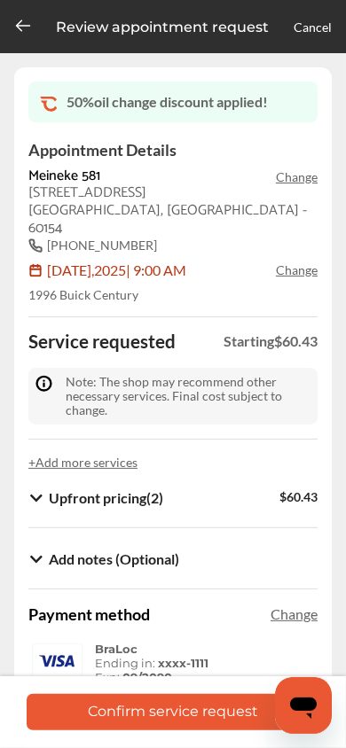
click at [194, 708] on button "Confirm service request" at bounding box center [173, 712] width 292 height 36
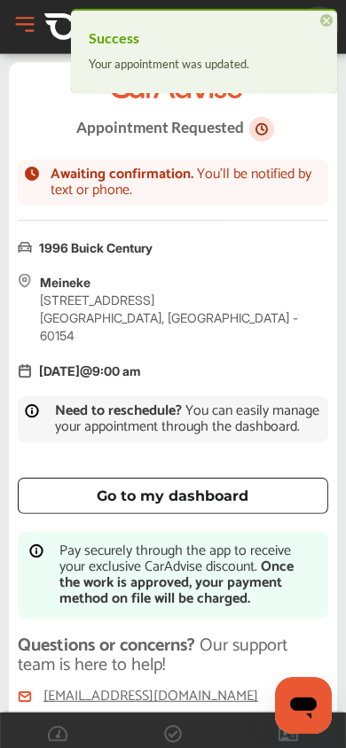
click at [327, 19] on span "×" at bounding box center [326, 20] width 12 height 12
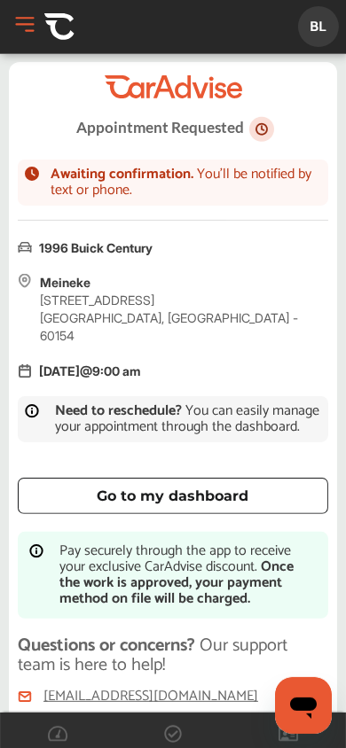
click at [58, 24] on img at bounding box center [59, 27] width 30 height 30
click at [22, 22] on button "Open Menu" at bounding box center [25, 25] width 27 height 27
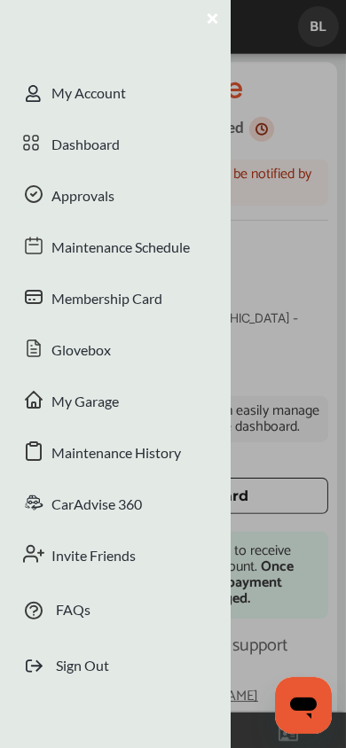
click at [85, 147] on div "Dashboard" at bounding box center [115, 146] width 230 height 51
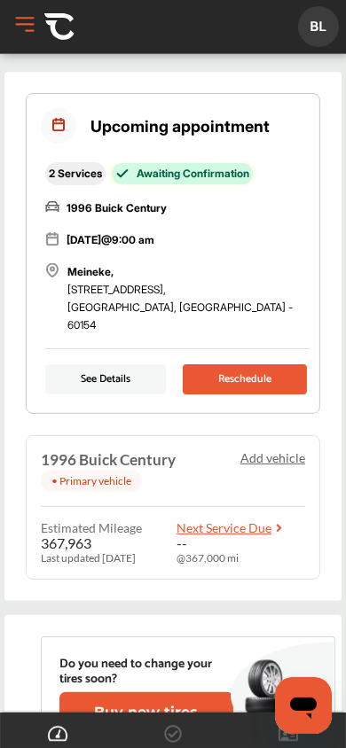
click at [125, 364] on button "See Details" at bounding box center [105, 379] width 121 height 30
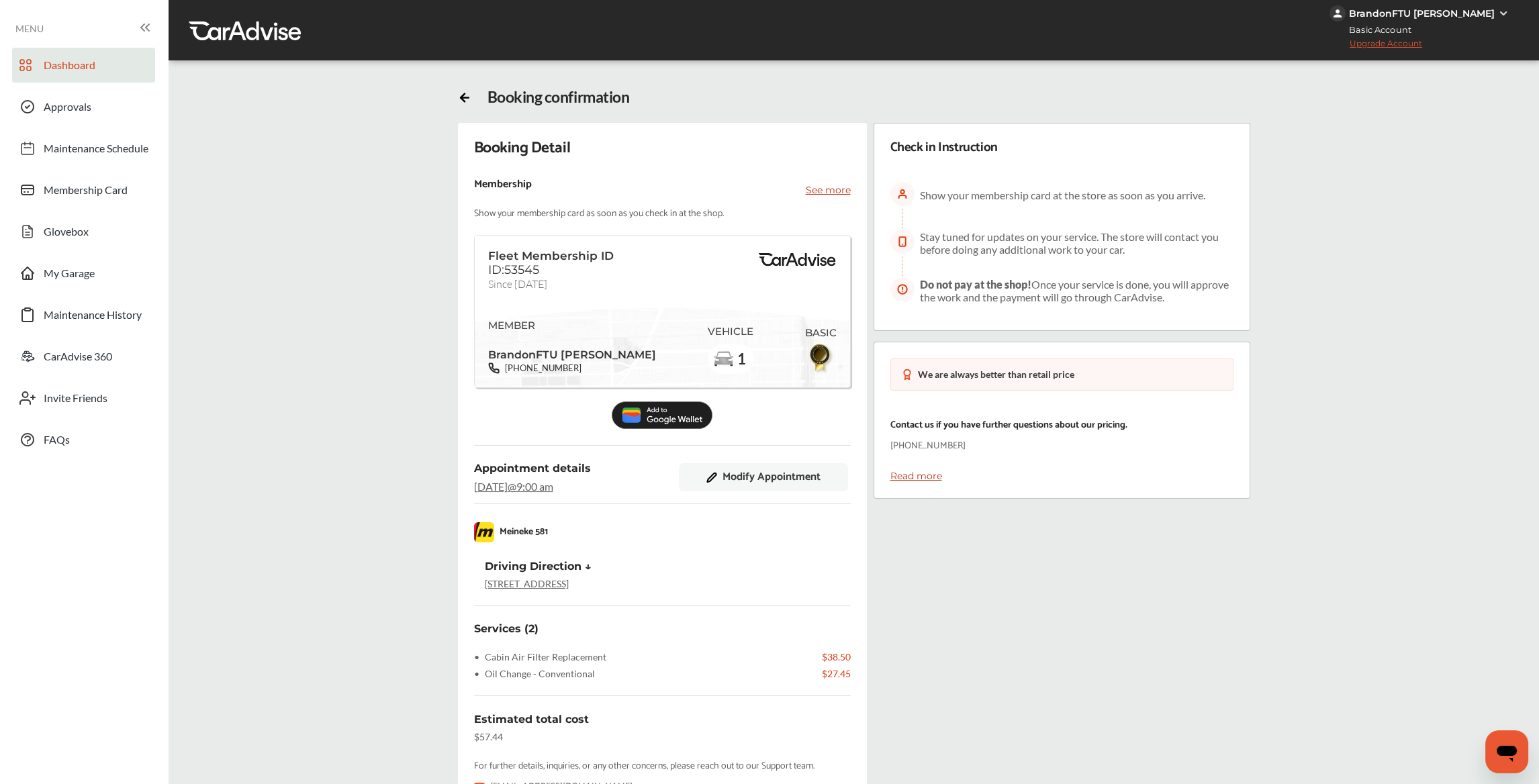
click at [64, 57] on link "Dashboard" at bounding box center [83, 65] width 143 height 35
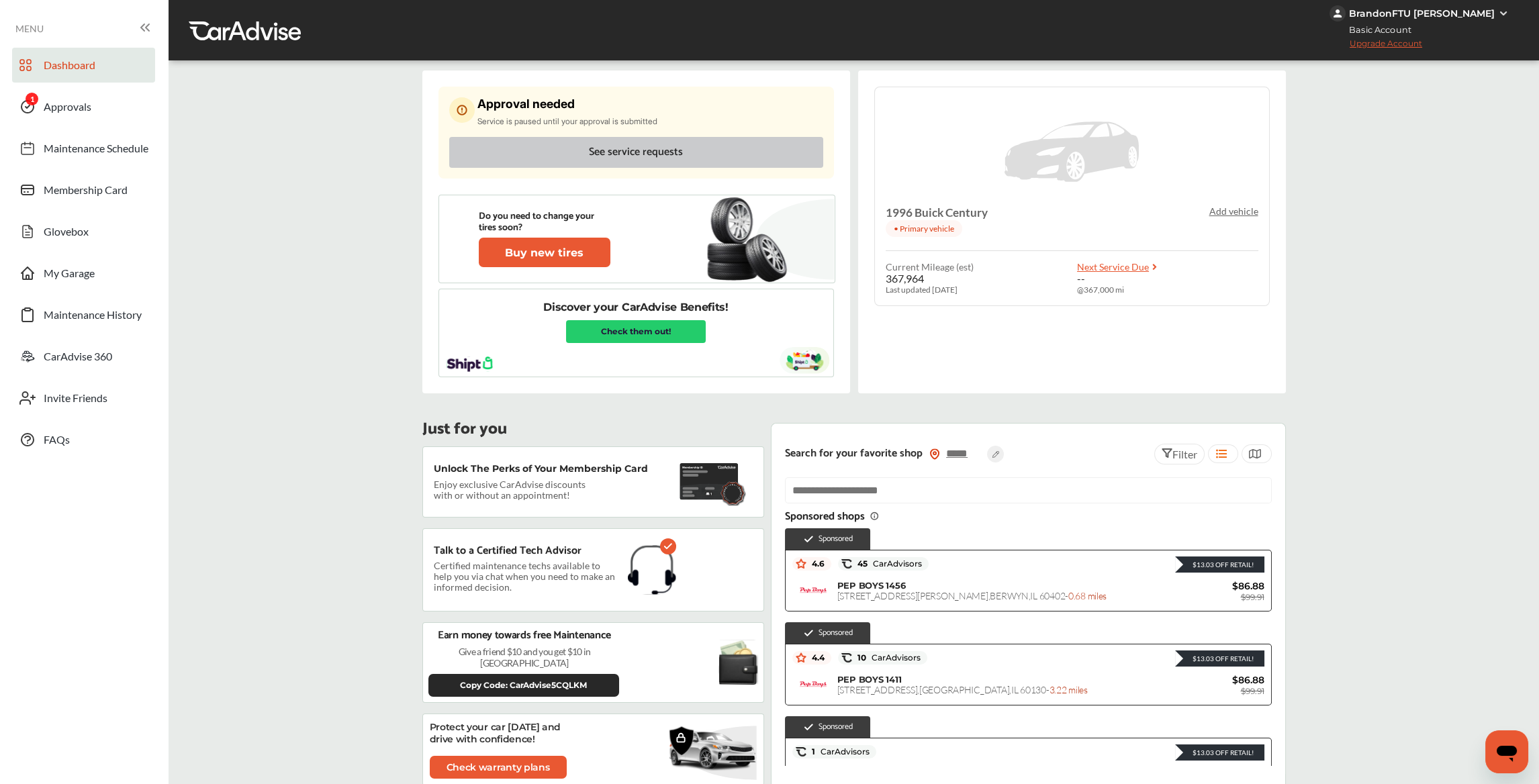
click at [715, 146] on button "See service requests" at bounding box center [637, 152] width 374 height 31
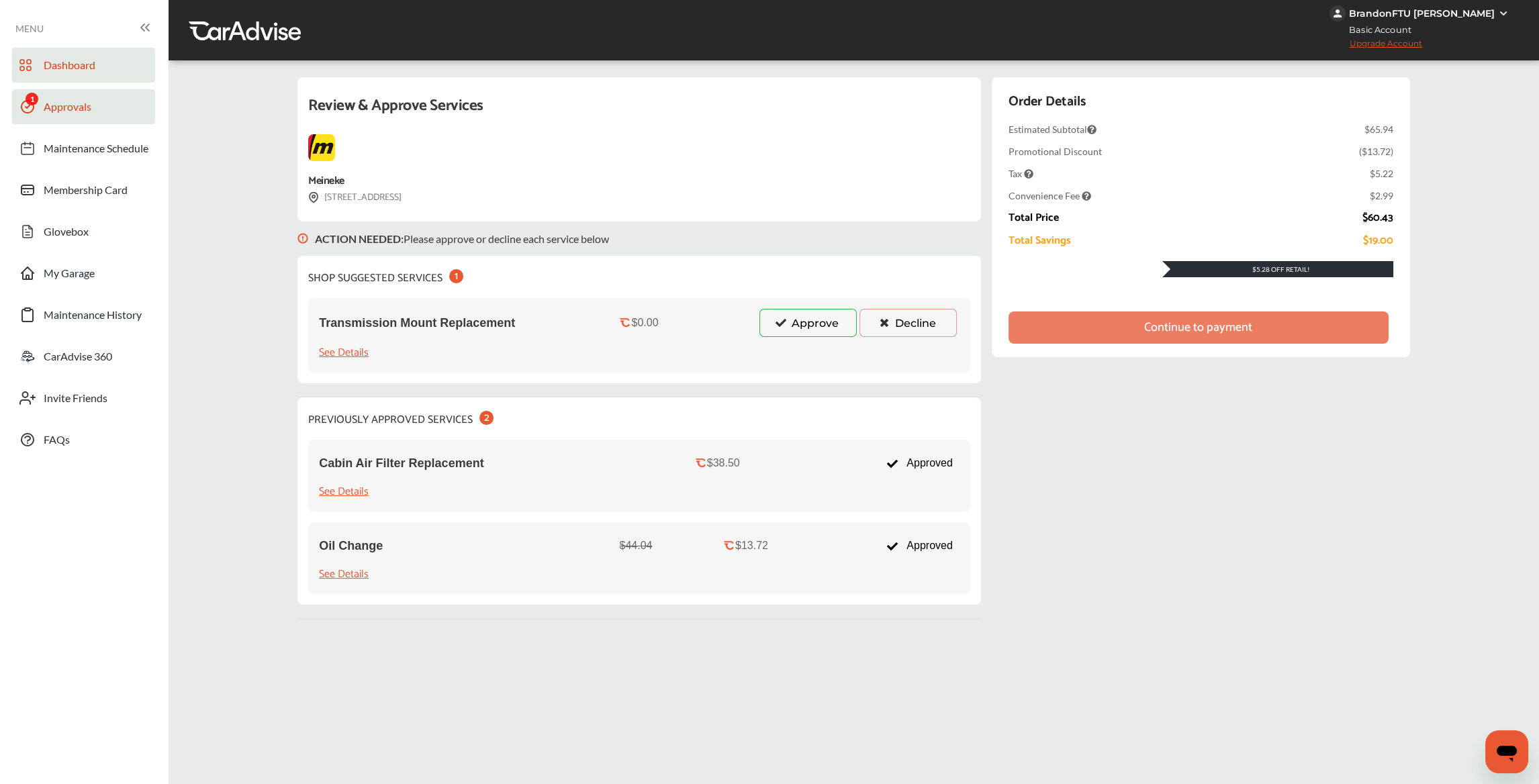
click at [87, 61] on span "Dashboard" at bounding box center [70, 67] width 52 height 17
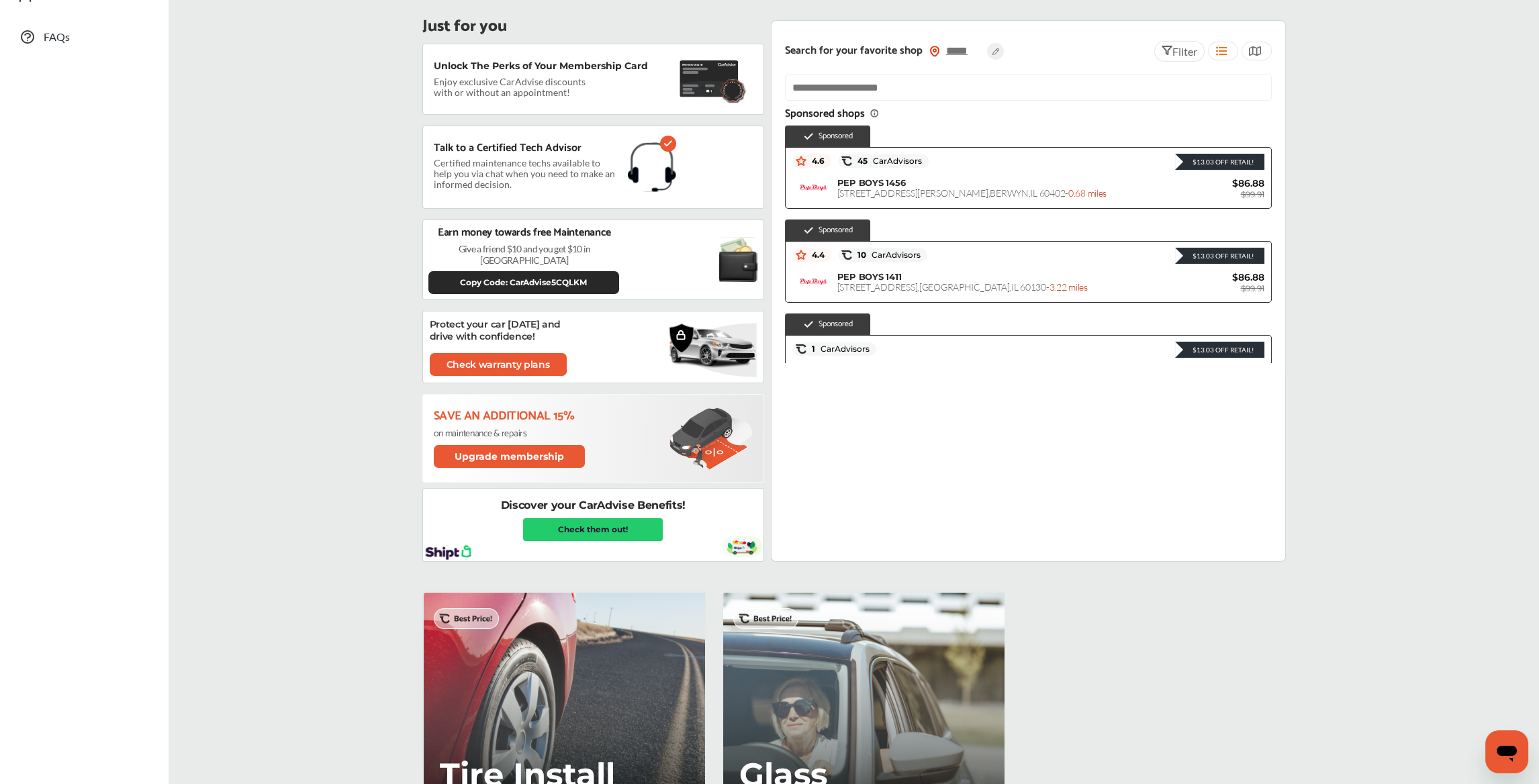
scroll to position [67, 0]
